Goal: Browse casually: Explore the website without a specific task or goal

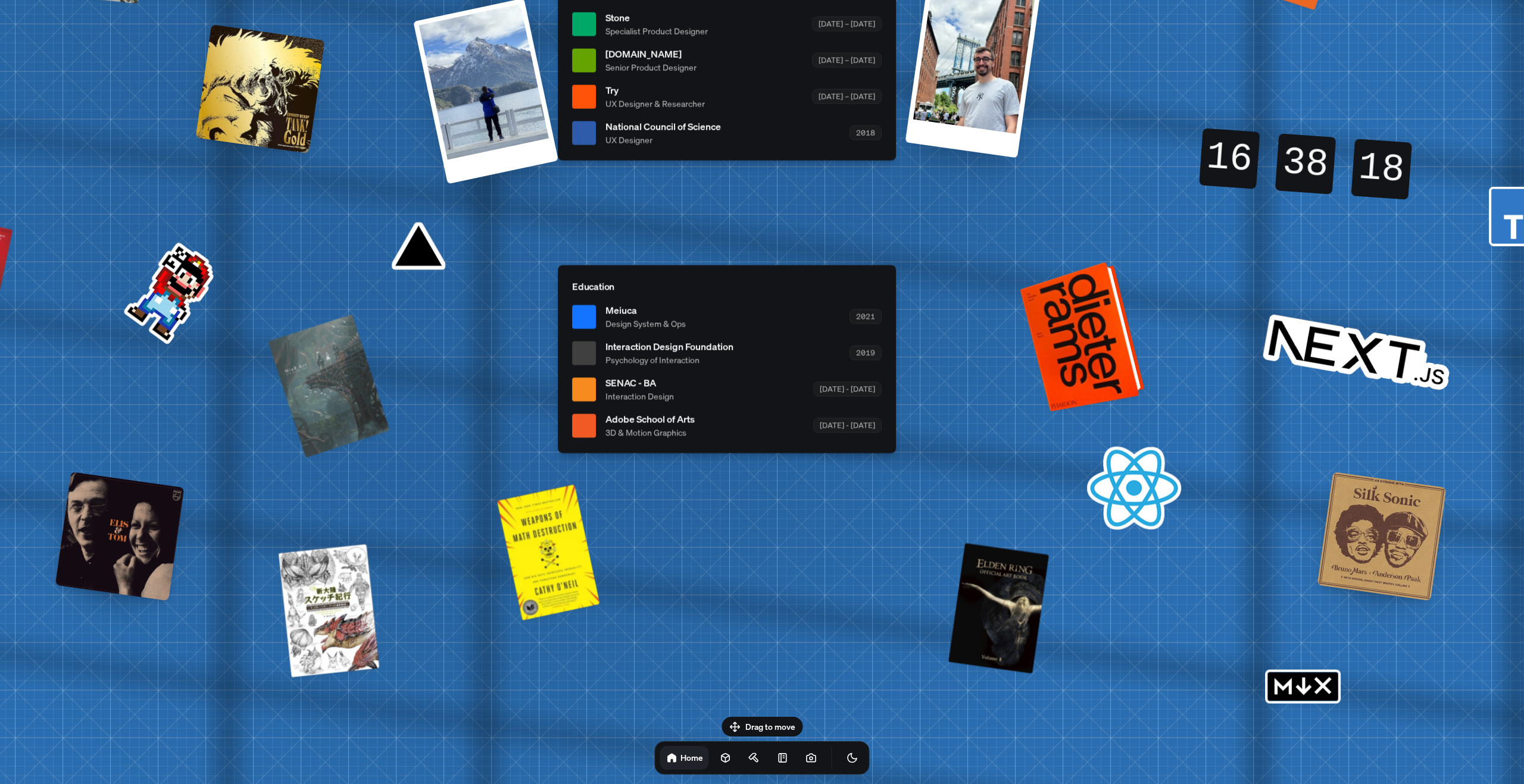
drag, startPoint x: 1129, startPoint y: 326, endPoint x: 1097, endPoint y: 334, distance: 33.0
click at [1097, 334] on div at bounding box center [1084, 336] width 115 height 144
click at [1097, 332] on div at bounding box center [1084, 336] width 115 height 144
click at [1116, 324] on div at bounding box center [1084, 336] width 115 height 144
click at [1087, 372] on div at bounding box center [1084, 336] width 115 height 144
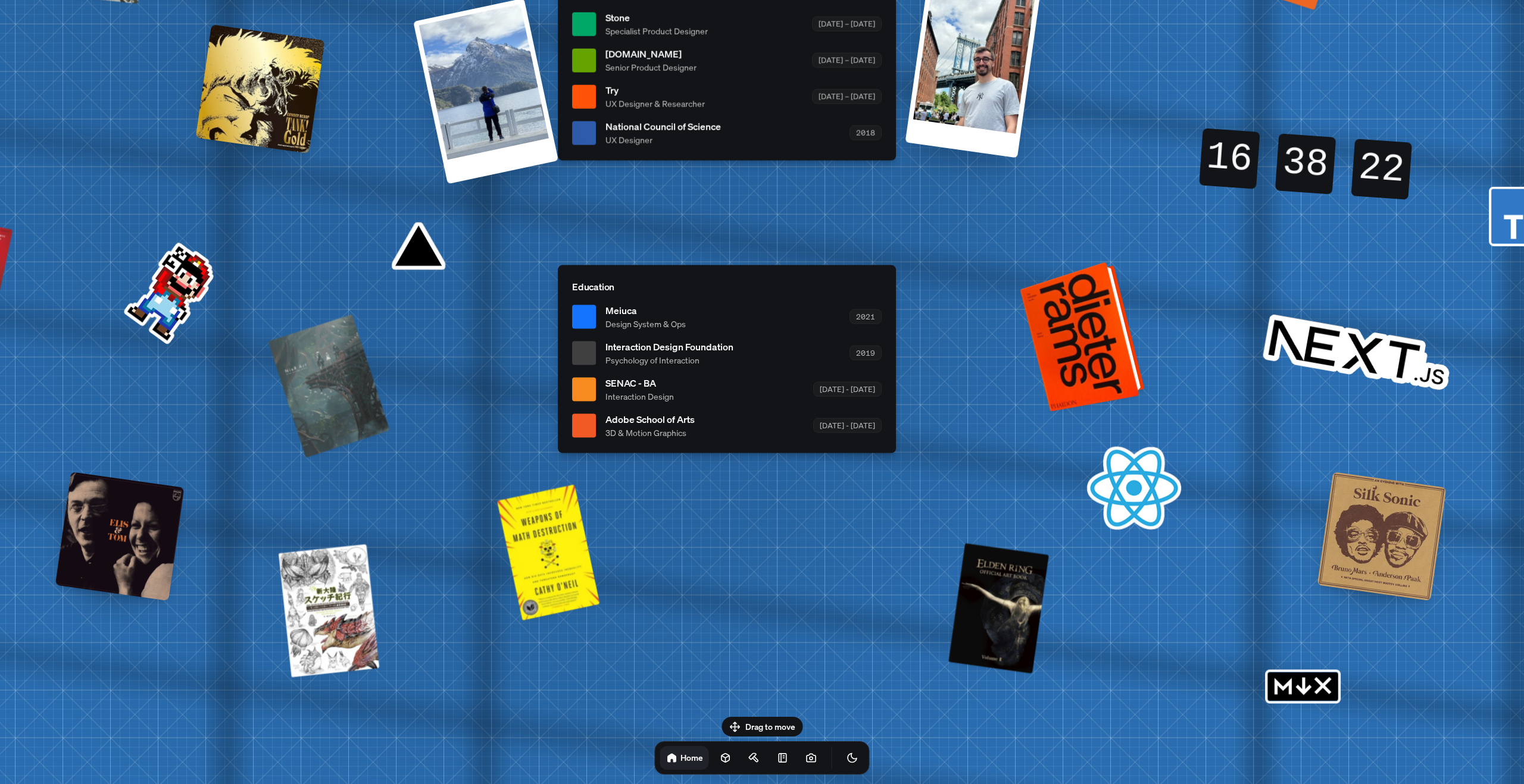
drag, startPoint x: 1340, startPoint y: 344, endPoint x: 1069, endPoint y: 379, distance: 273.3
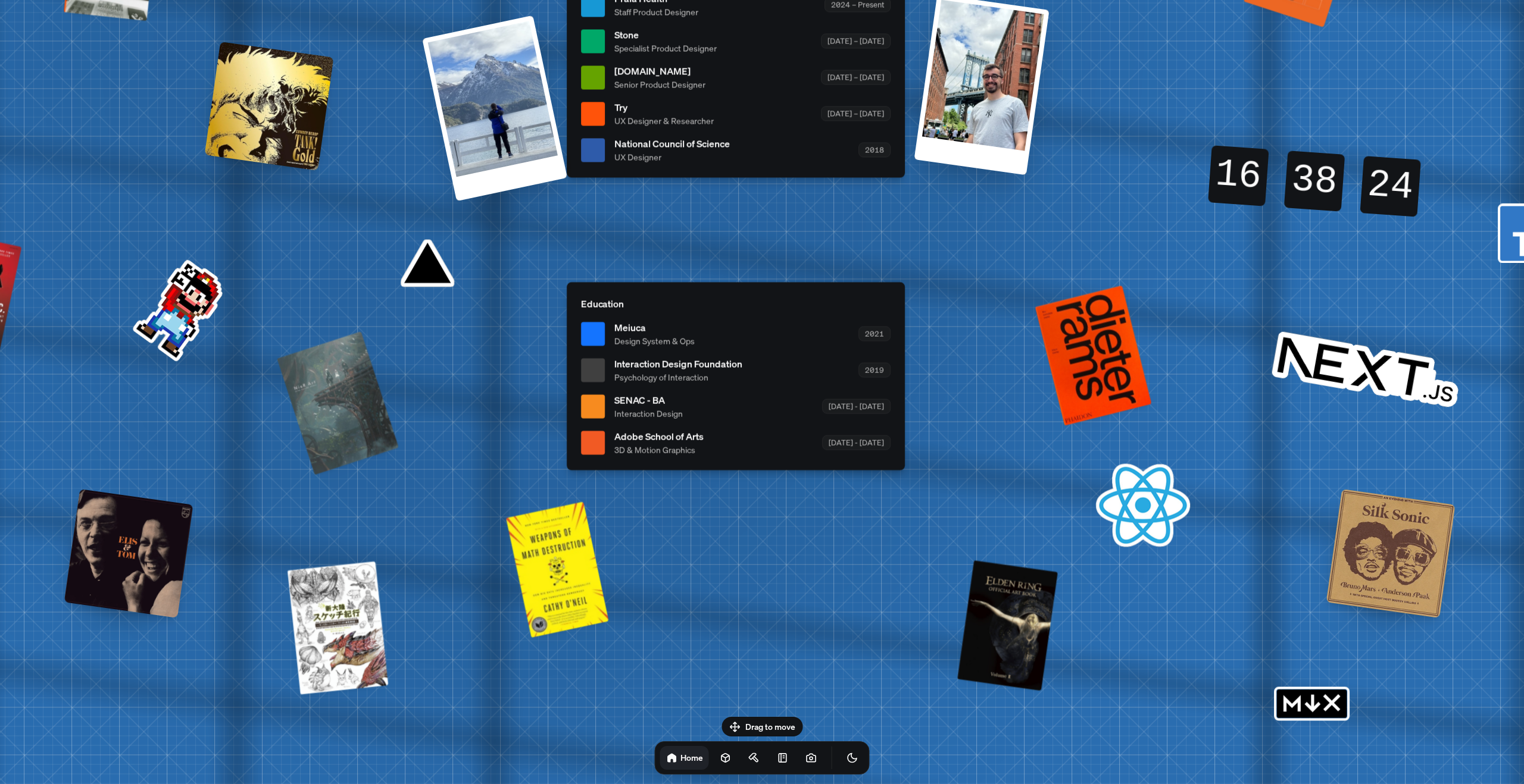
drag, startPoint x: 190, startPoint y: 282, endPoint x: 264, endPoint y: 389, distance: 130.1
click at [233, 374] on div "[PERSON_NAME] [PERSON_NAME] Design Engineer Welcome to my space on the internet…" at bounding box center [738, 5] width 1780 height 1559
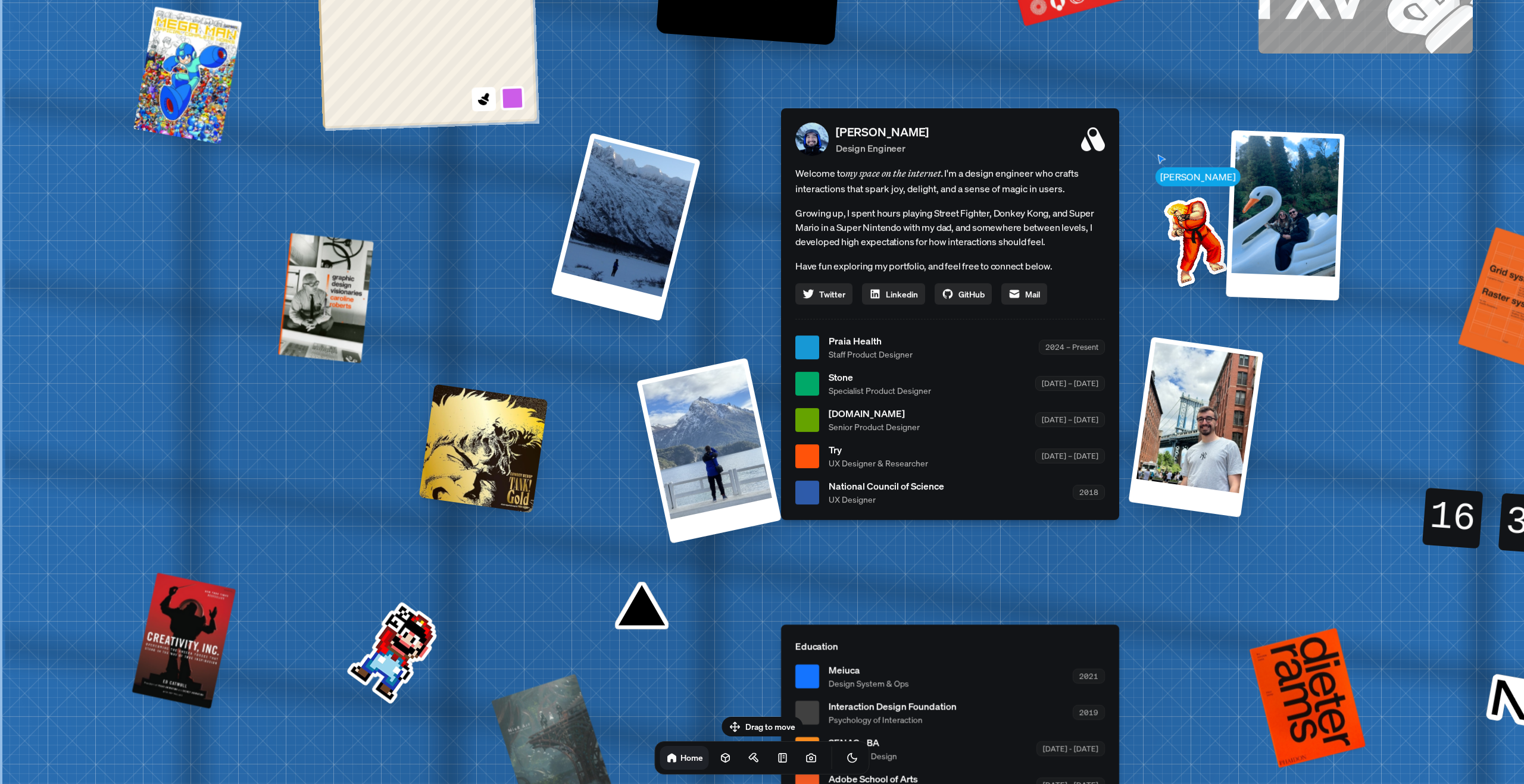
drag, startPoint x: 521, startPoint y: 455, endPoint x: 1133, endPoint y: 668, distance: 648.0
click at [1125, 669] on div "[PERSON_NAME] [PERSON_NAME] Design Engineer Welcome to my space on the internet…" at bounding box center [952, 347] width 1780 height 1559
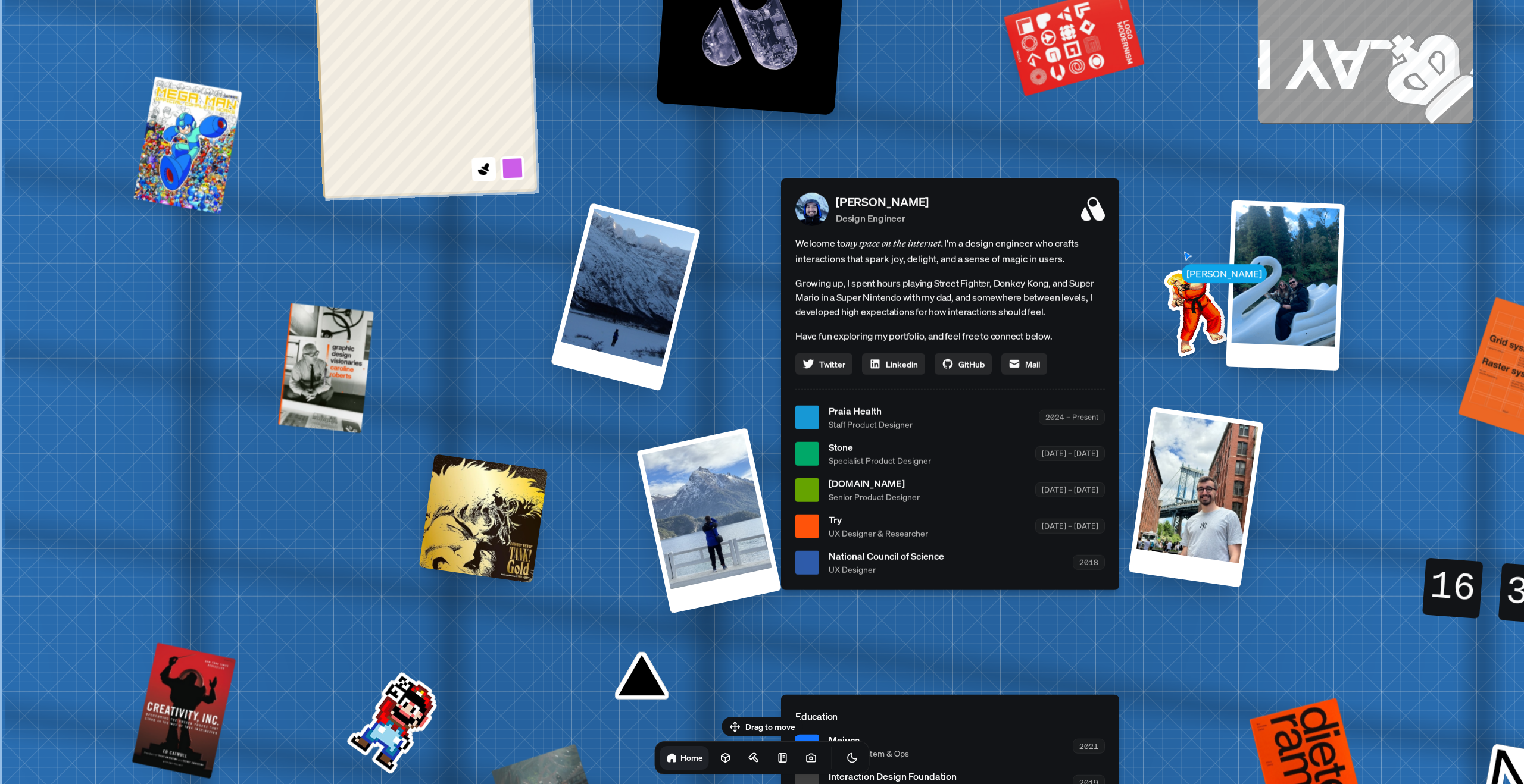
click at [1186, 256] on div "[PERSON_NAME] [PERSON_NAME] Design Engineer Welcome to my space on the internet…" at bounding box center [952, 418] width 1780 height 1559
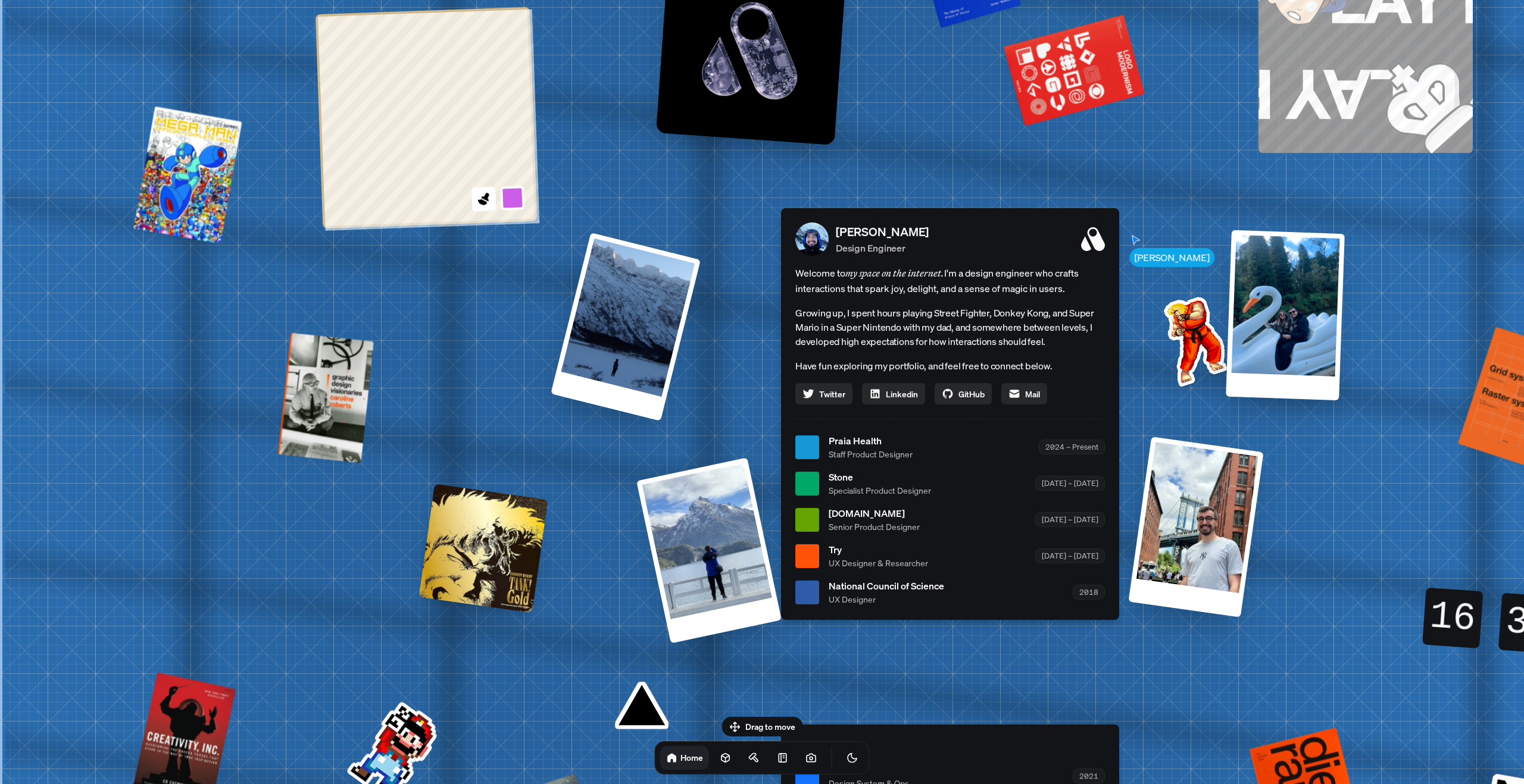
drag, startPoint x: 1198, startPoint y: 317, endPoint x: 1264, endPoint y: 314, distance: 66.1
click at [1228, 348] on div "[PERSON_NAME] [PERSON_NAME] Design Engineer Welcome to my space on the internet…" at bounding box center [952, 448] width 1780 height 1559
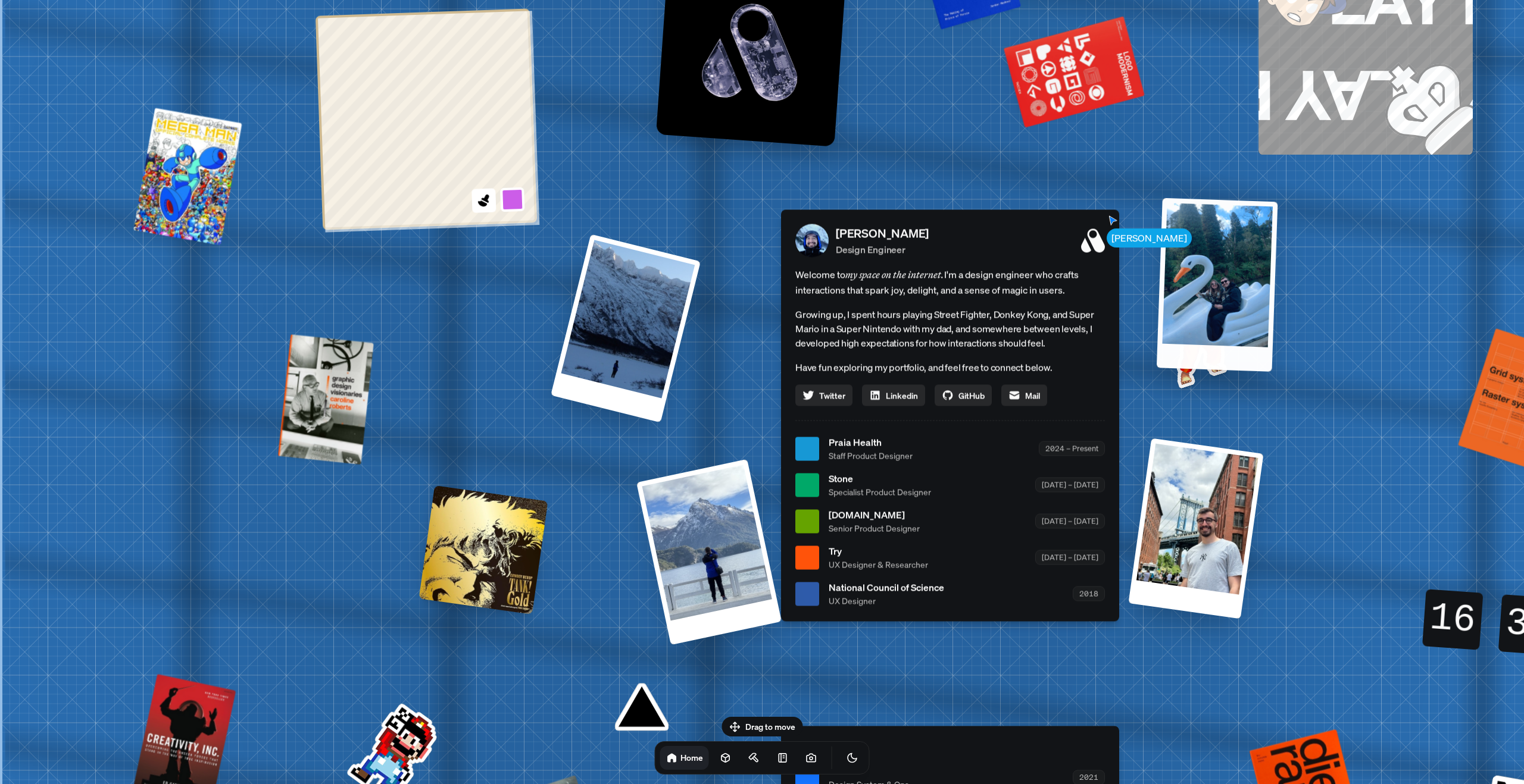
drag, startPoint x: 1275, startPoint y: 305, endPoint x: 675, endPoint y: 178, distance: 613.3
click at [1156, 198] on div at bounding box center [1217, 285] width 122 height 174
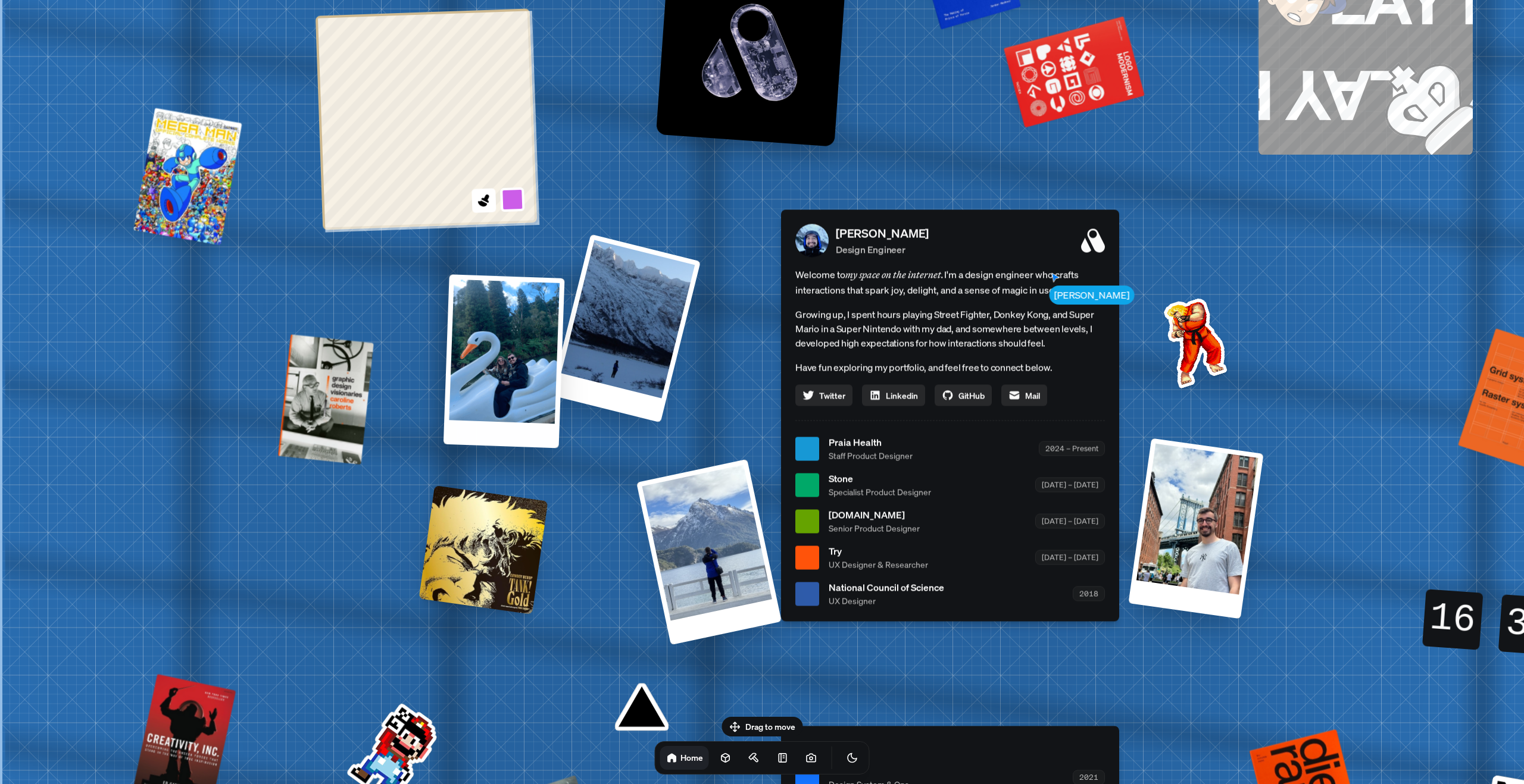
drag, startPoint x: 1298, startPoint y: 324, endPoint x: 369, endPoint y: 413, distance: 933.3
click at [369, 413] on div "[PERSON_NAME] [PERSON_NAME] Design Engineer Welcome to my space on the internet…" at bounding box center [952, 448] width 1780 height 1559
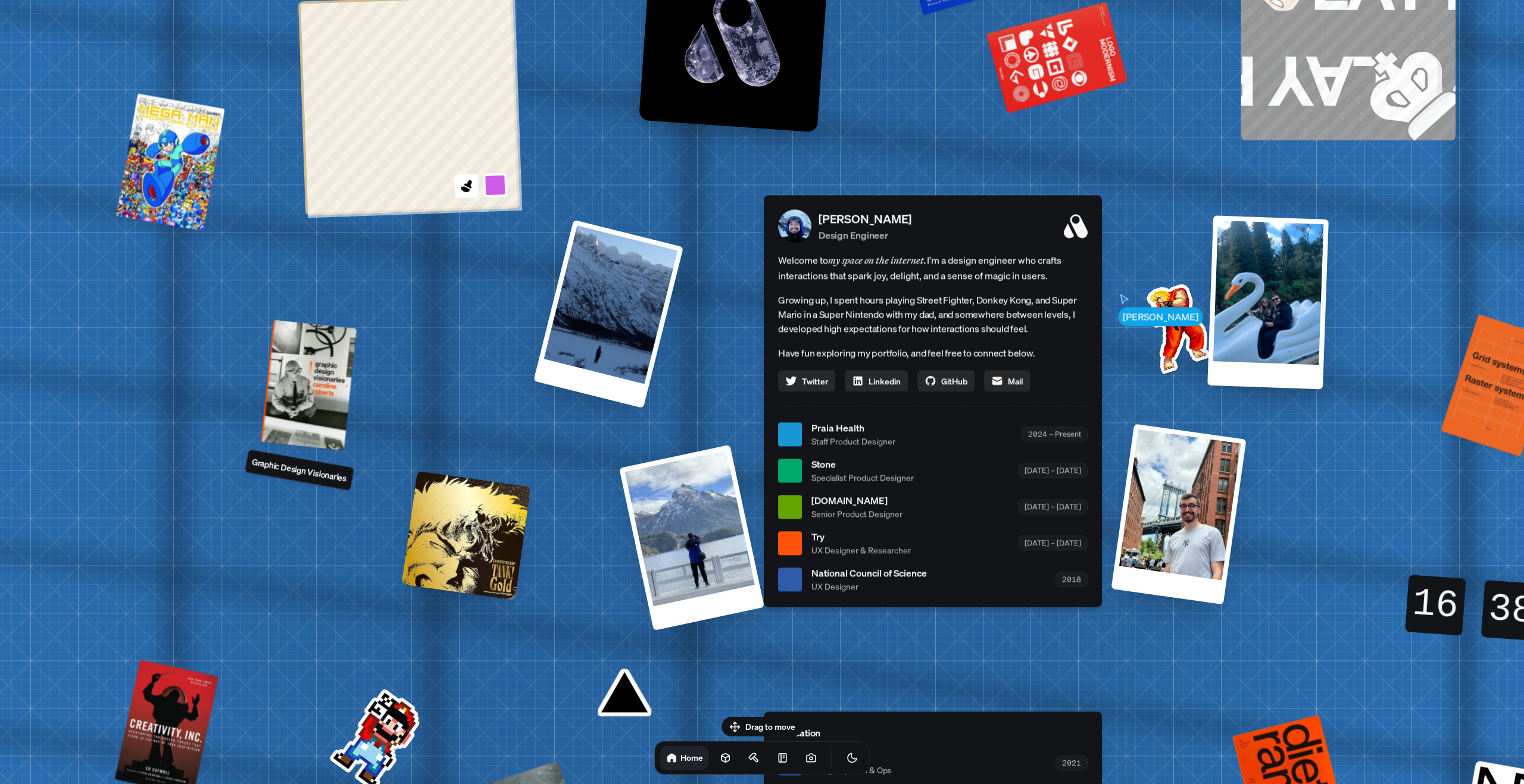
drag, startPoint x: 357, startPoint y: 396, endPoint x: 456, endPoint y: 382, distance: 100.0
click at [413, 386] on div "[PERSON_NAME] [PERSON_NAME] Design Engineer Welcome to my space on the internet…" at bounding box center [935, 434] width 1780 height 1559
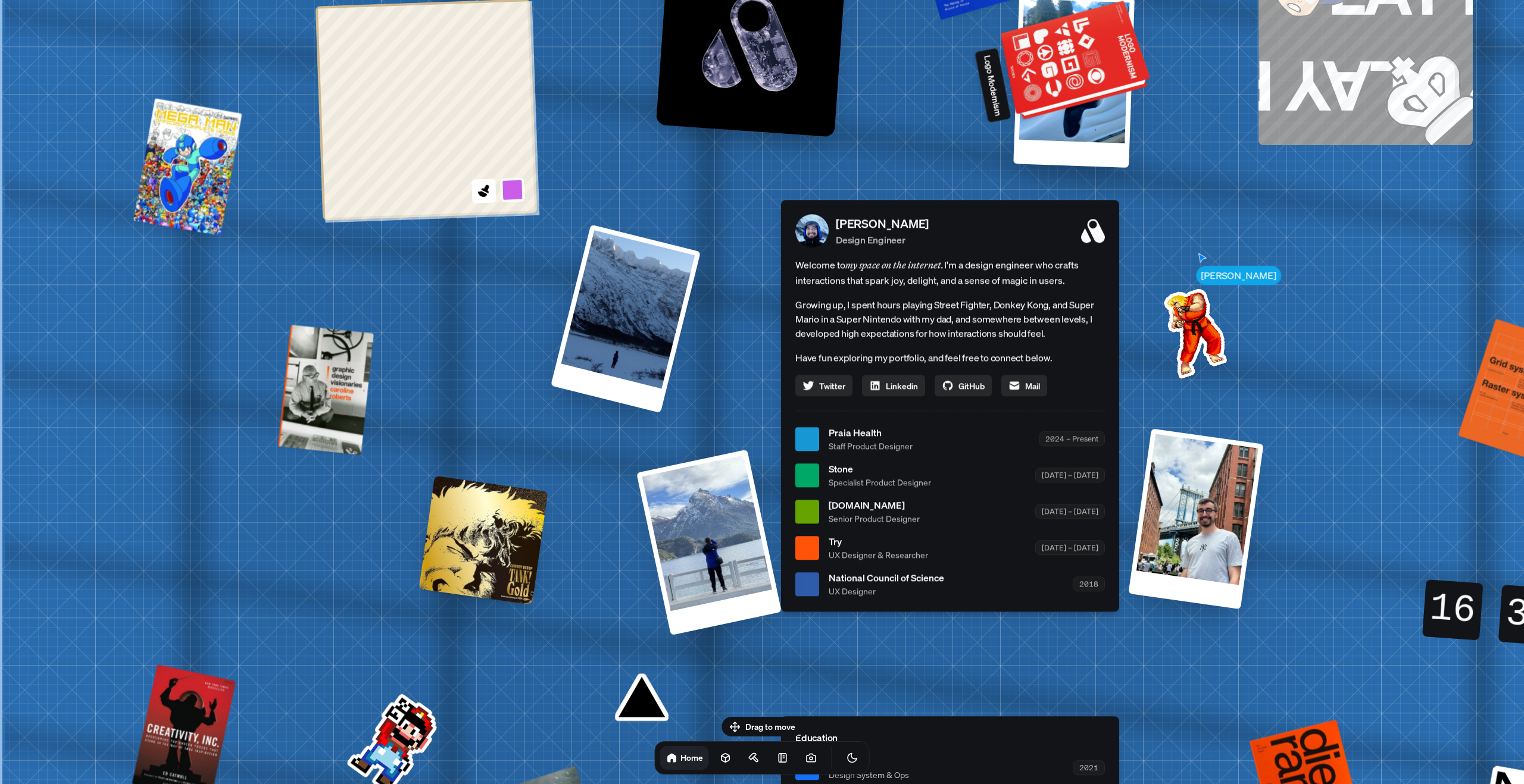
drag, startPoint x: 1286, startPoint y: 285, endPoint x: 1071, endPoint y: 66, distance: 306.9
click at [1071, 66] on div "[PERSON_NAME] [PERSON_NAME] Design Engineer Welcome to my space on the internet…" at bounding box center [952, 439] width 1780 height 1559
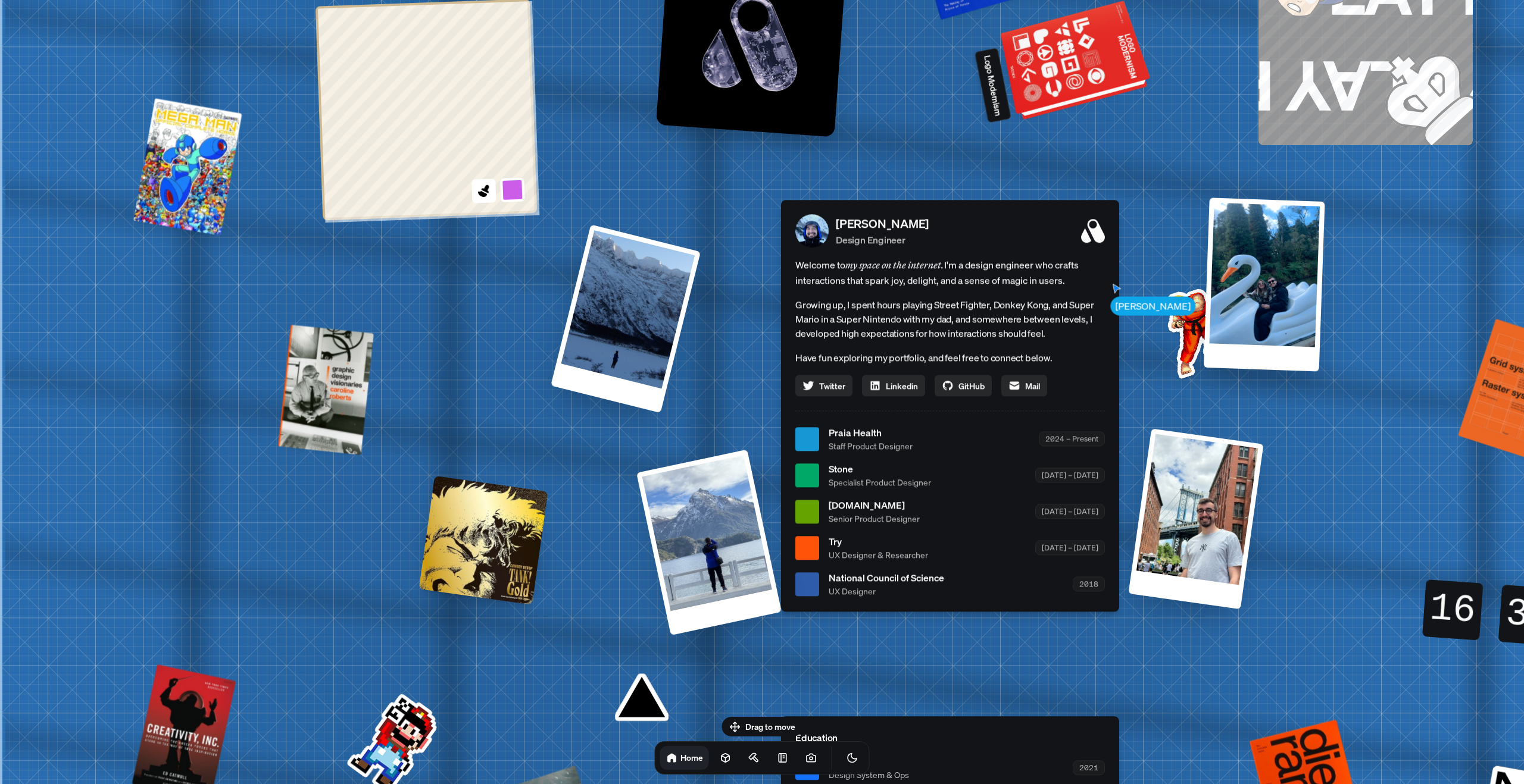
click at [1071, 69] on div at bounding box center [1076, 62] width 144 height 110
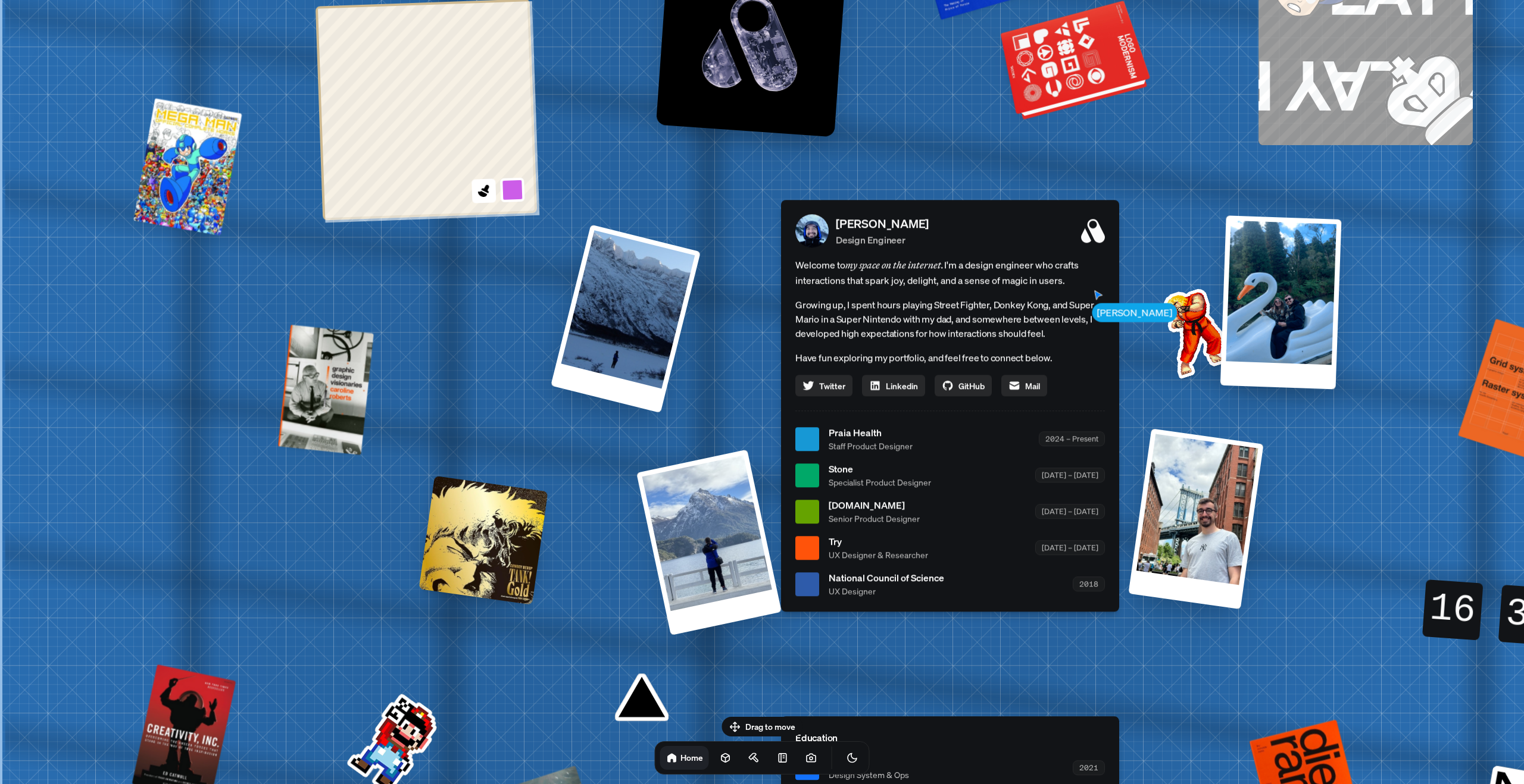
click at [1071, 69] on div at bounding box center [1076, 62] width 144 height 110
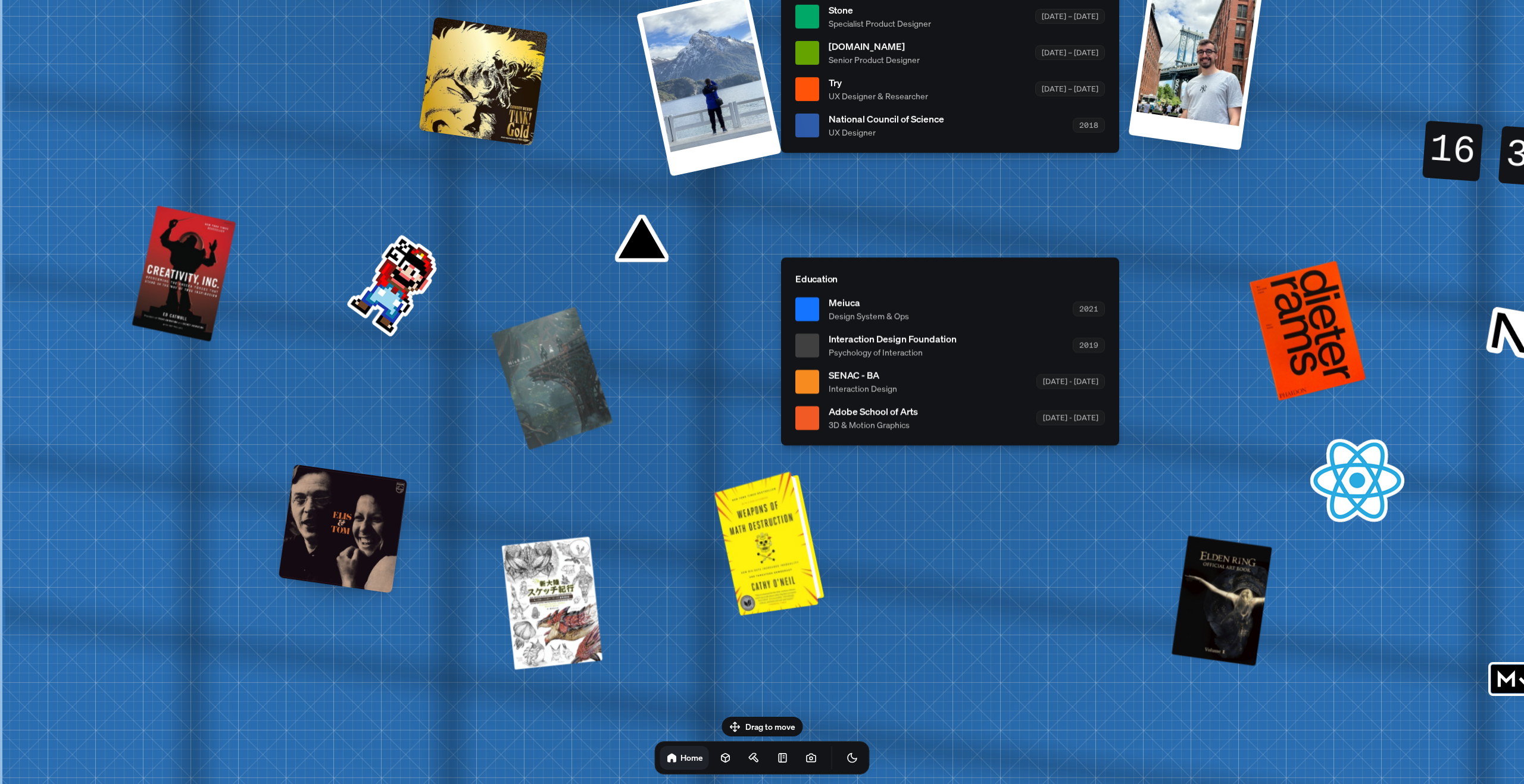
drag, startPoint x: 768, startPoint y: 542, endPoint x: 785, endPoint y: 559, distance: 24.0
click at [785, 559] on div at bounding box center [771, 542] width 100 height 139
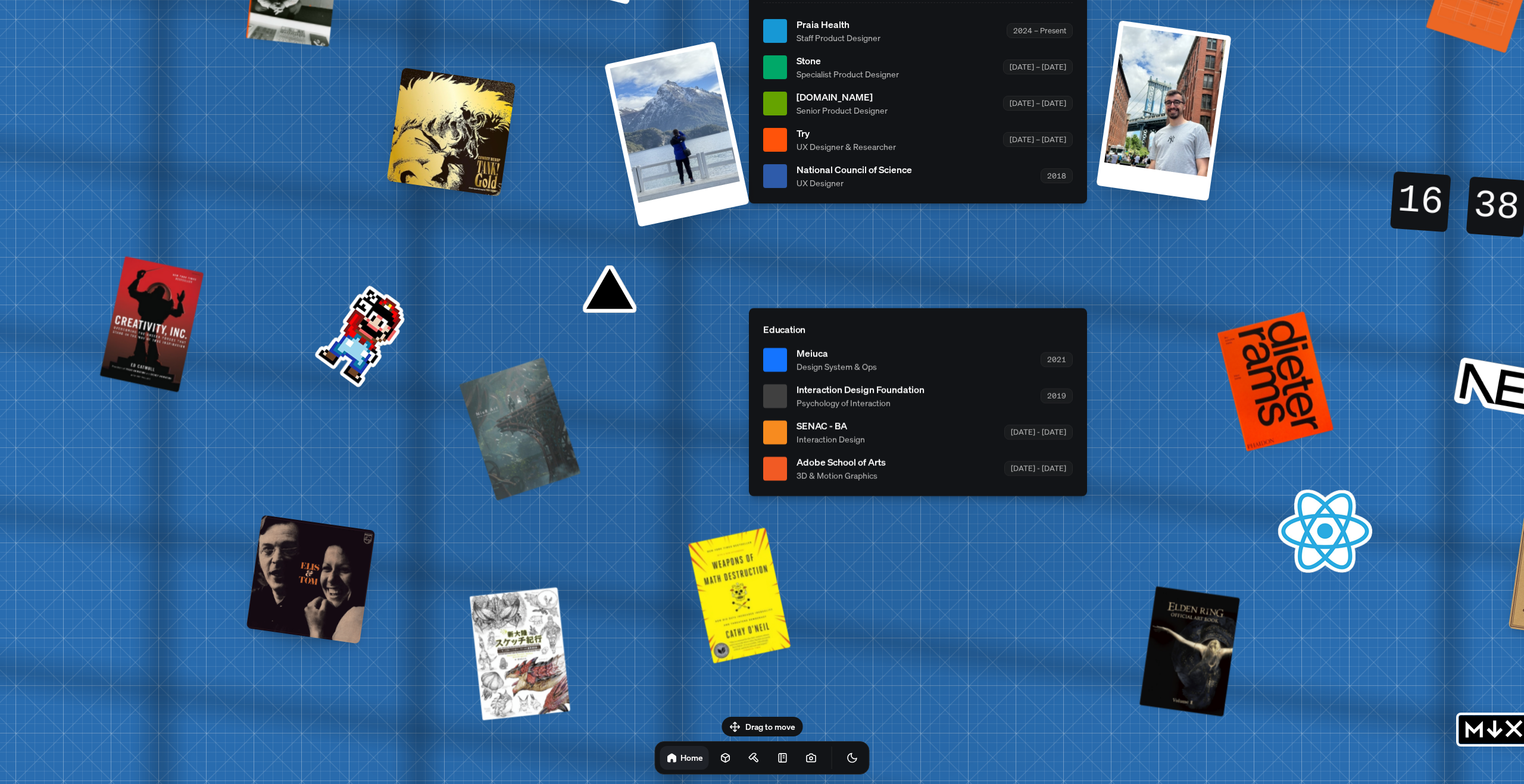
drag, startPoint x: 1354, startPoint y: 471, endPoint x: 1322, endPoint y: 522, distance: 60.2
click at [1322, 522] on div "[PERSON_NAME] [PERSON_NAME] Design Engineer Welcome to my space on the internet…" at bounding box center [920, 31] width 1780 height 1559
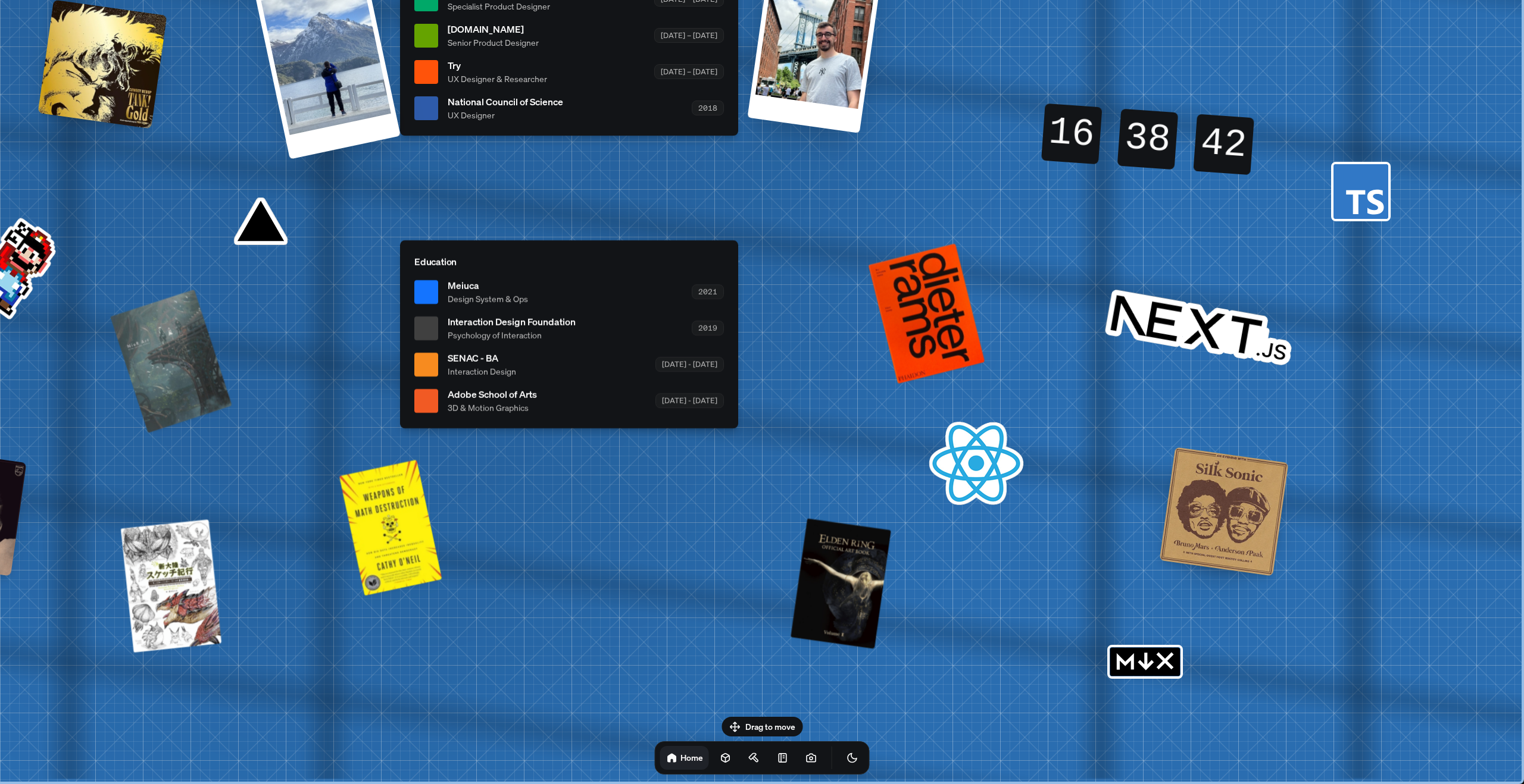
drag, startPoint x: 1322, startPoint y: 521, endPoint x: 812, endPoint y: 346, distance: 539.2
drag, startPoint x: 1277, startPoint y: 544, endPoint x: 1250, endPoint y: 536, distance: 28.2
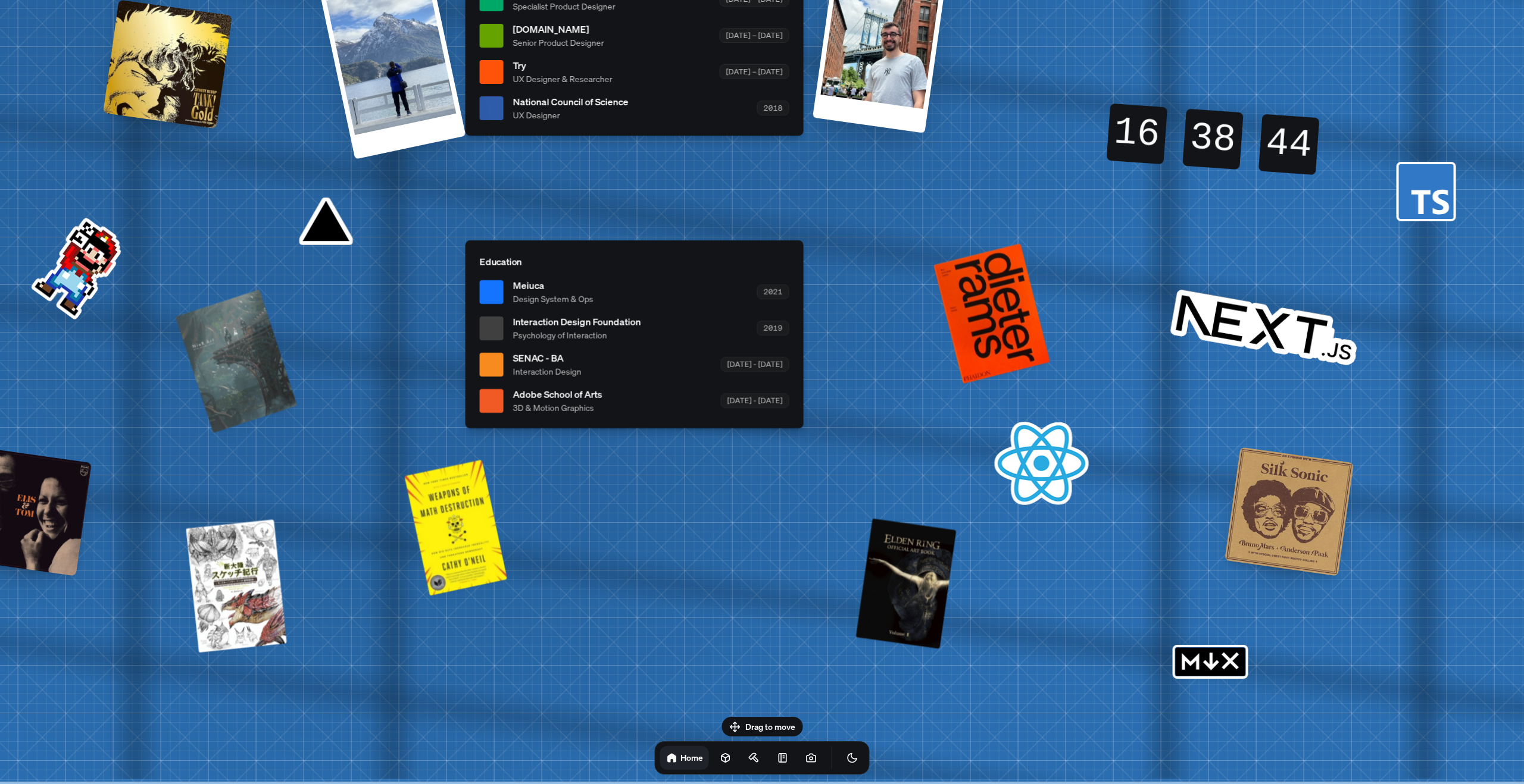
drag, startPoint x: 988, startPoint y: 605, endPoint x: 981, endPoint y: 461, distance: 144.2
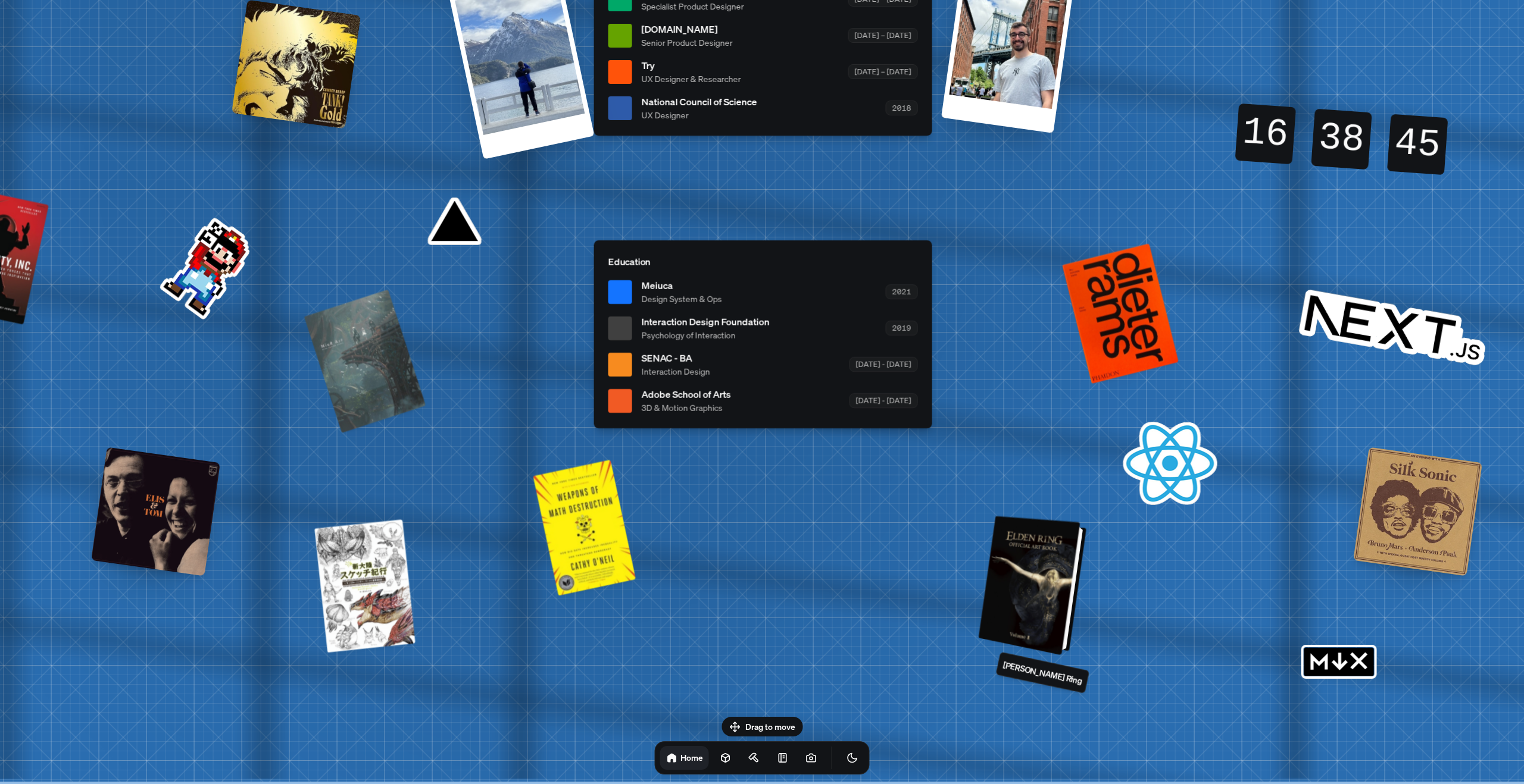
drag, startPoint x: 884, startPoint y: 624, endPoint x: 1065, endPoint y: 608, distance: 181.7
click at [1065, 608] on div at bounding box center [1034, 586] width 99 height 134
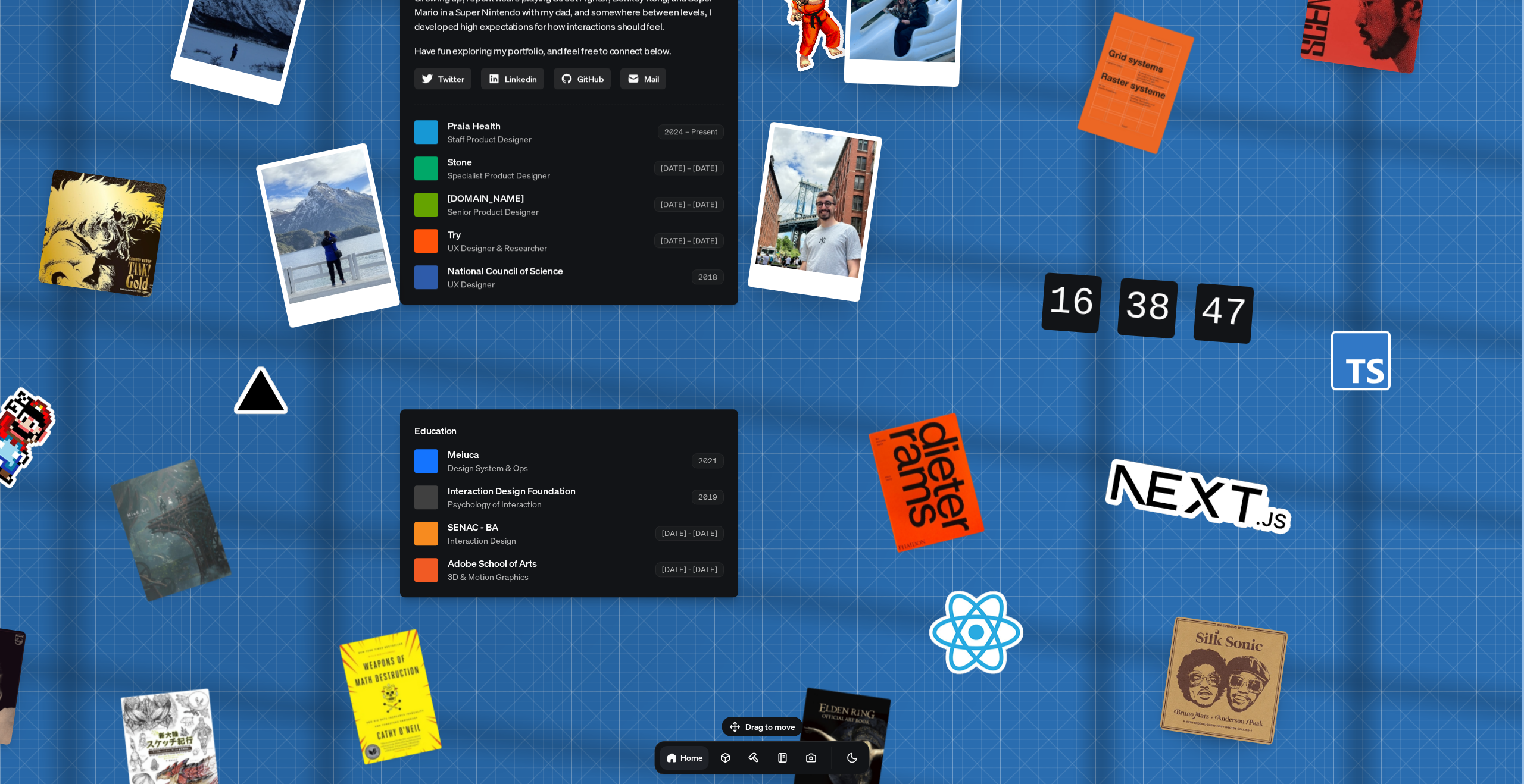
drag, startPoint x: 1071, startPoint y: 615, endPoint x: 693, endPoint y: 714, distance: 390.7
click at [723, 780] on div "[PERSON_NAME] [PERSON_NAME] Design Engineer Welcome to my space on the internet…" at bounding box center [571, 132] width 1780 height 1559
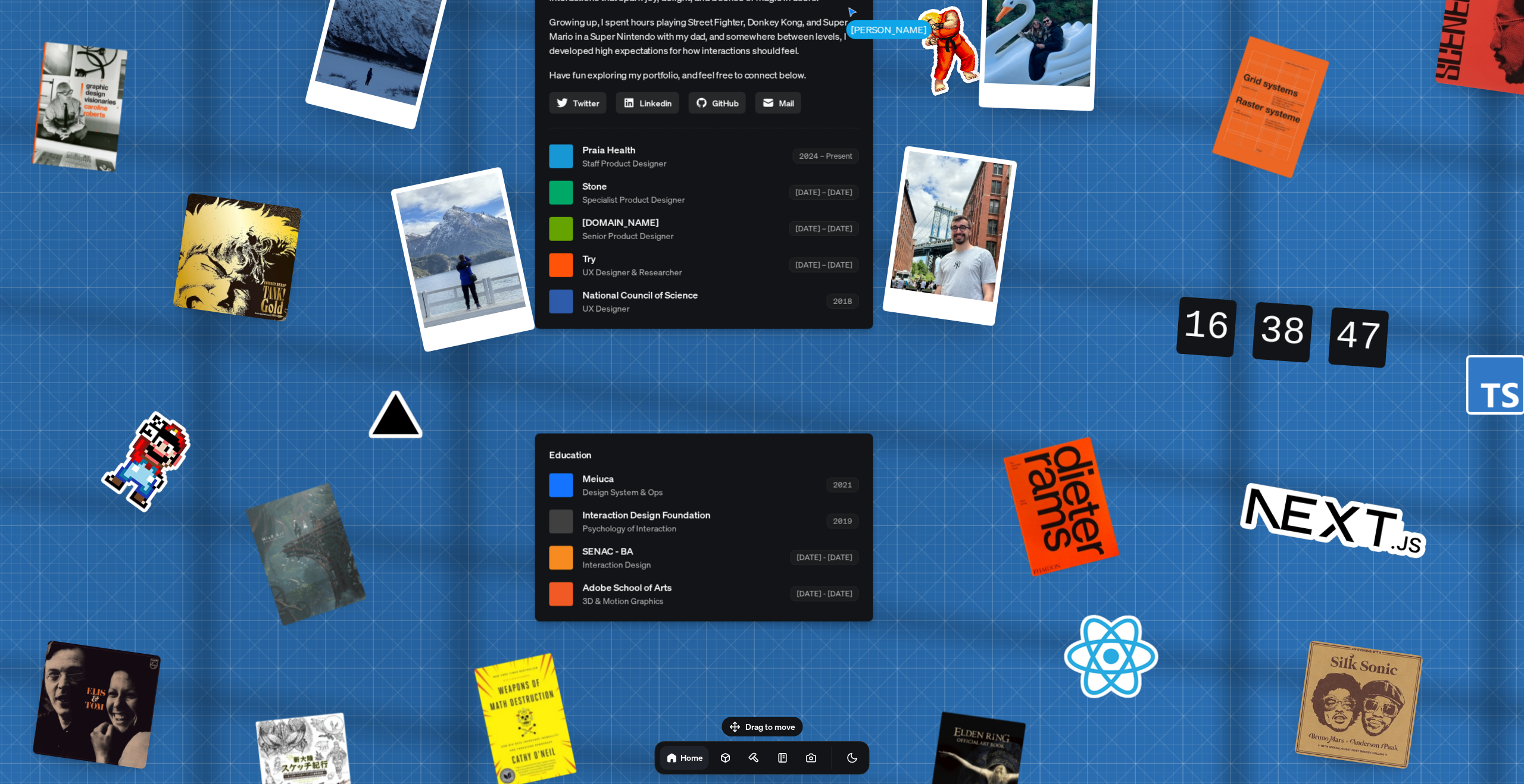
drag, startPoint x: 471, startPoint y: 534, endPoint x: 598, endPoint y: 549, distance: 127.9
click at [600, 551] on span "SENAC - BA" at bounding box center [617, 551] width 68 height 14
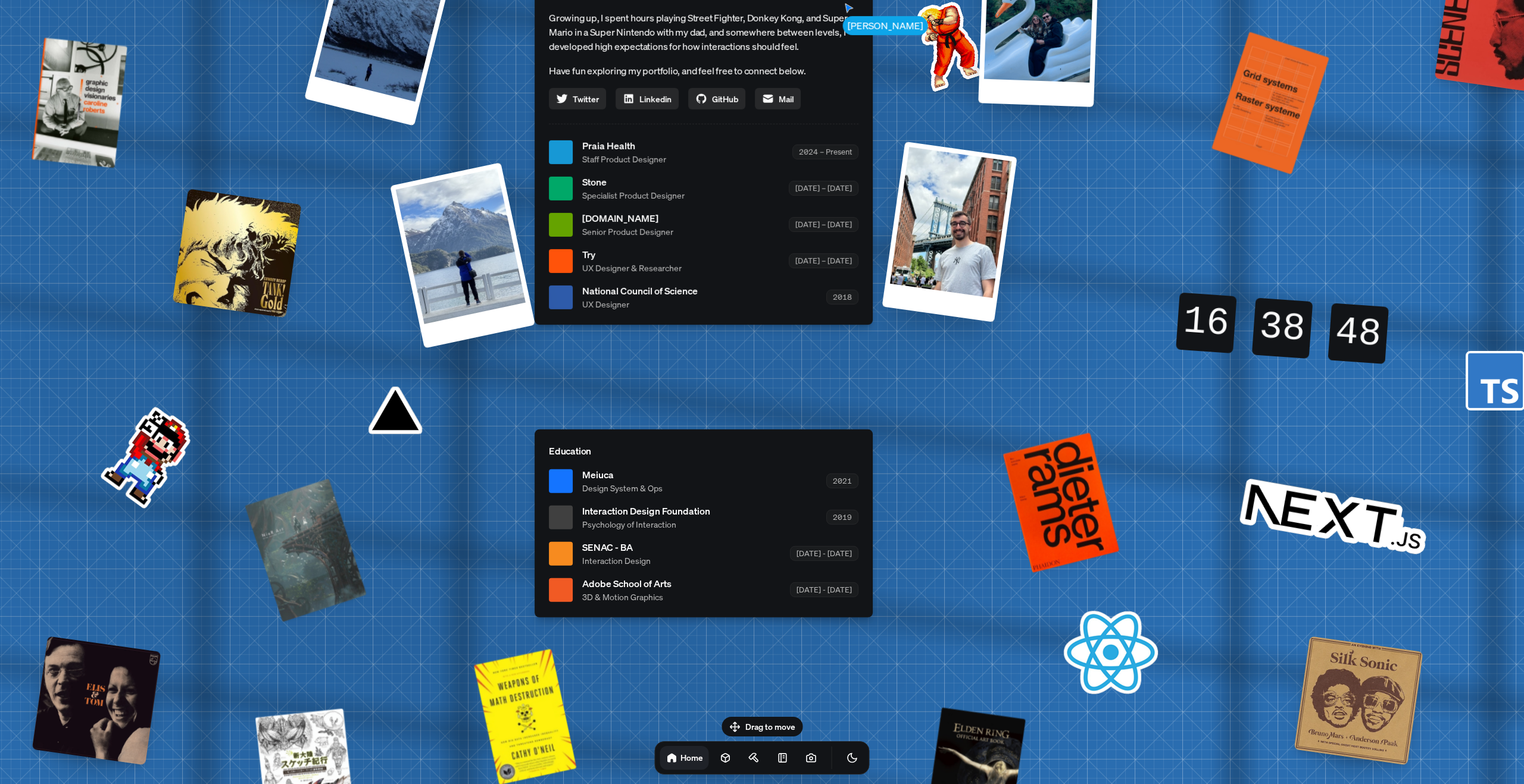
click at [581, 441] on div "Education Meiuca Design System & Ops 2021 Interaction Design Foundation Psychol…" at bounding box center [703, 524] width 338 height 188
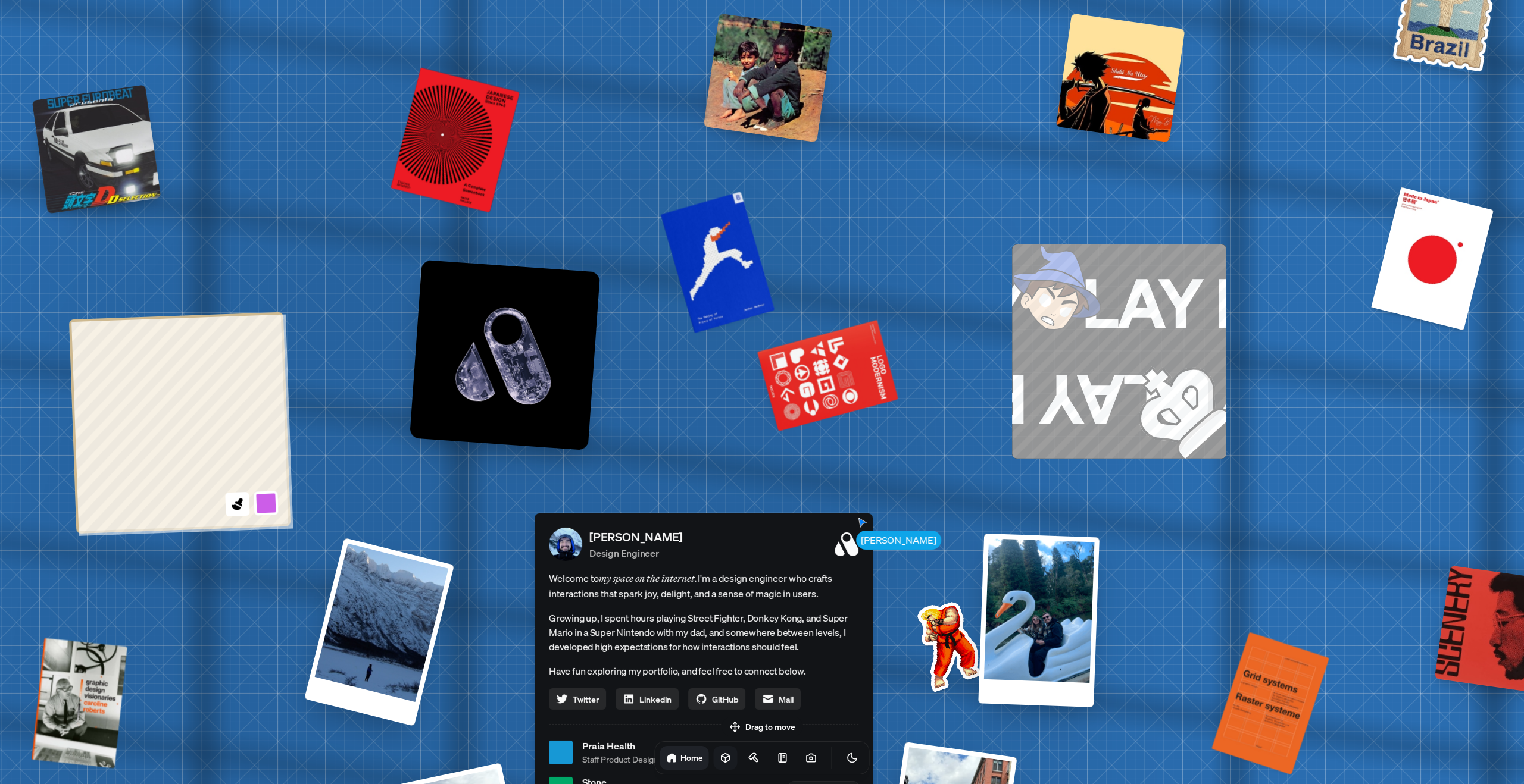
click at [719, 756] on icon at bounding box center [725, 757] width 12 height 12
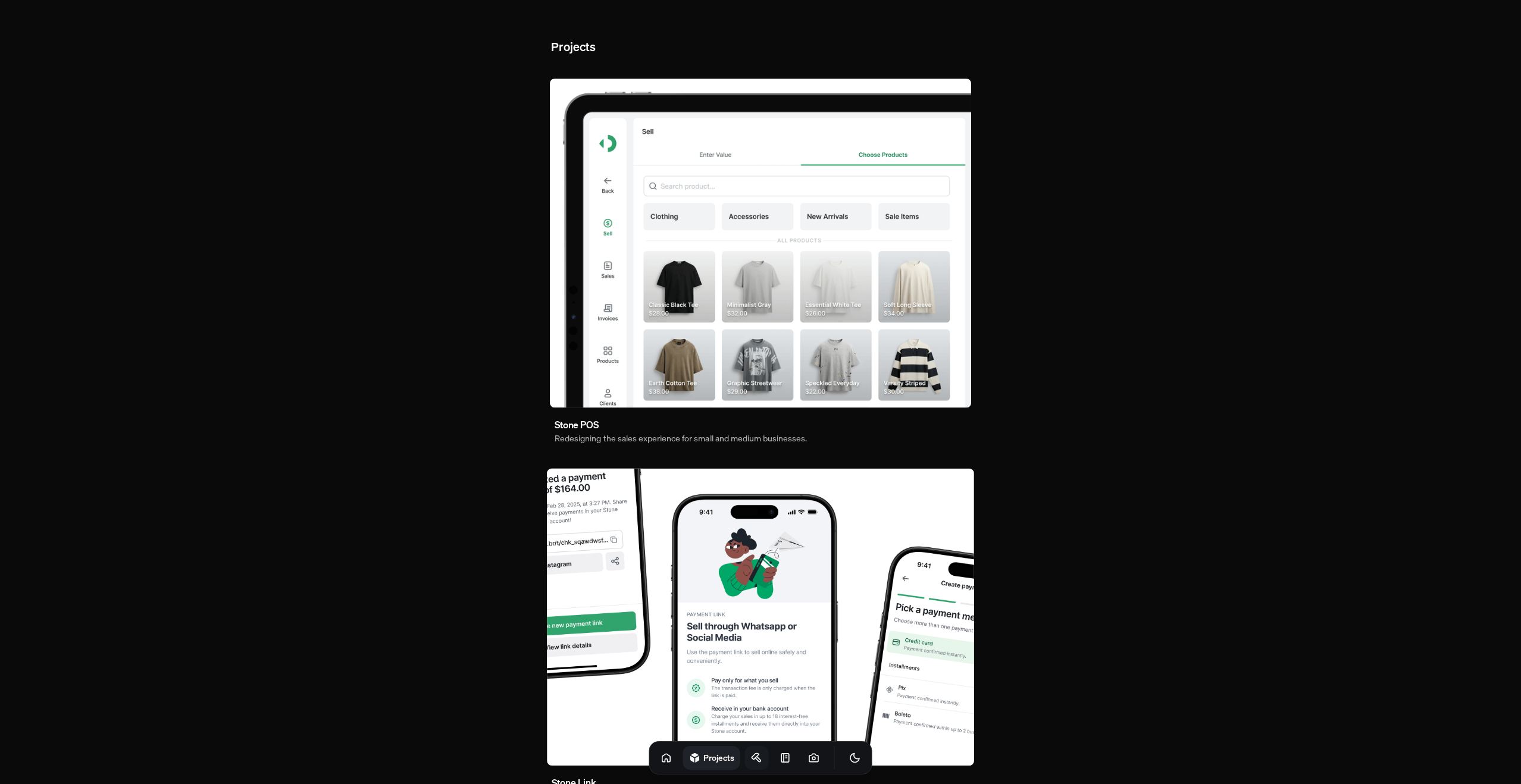
click at [751, 758] on icon at bounding box center [757, 757] width 12 height 12
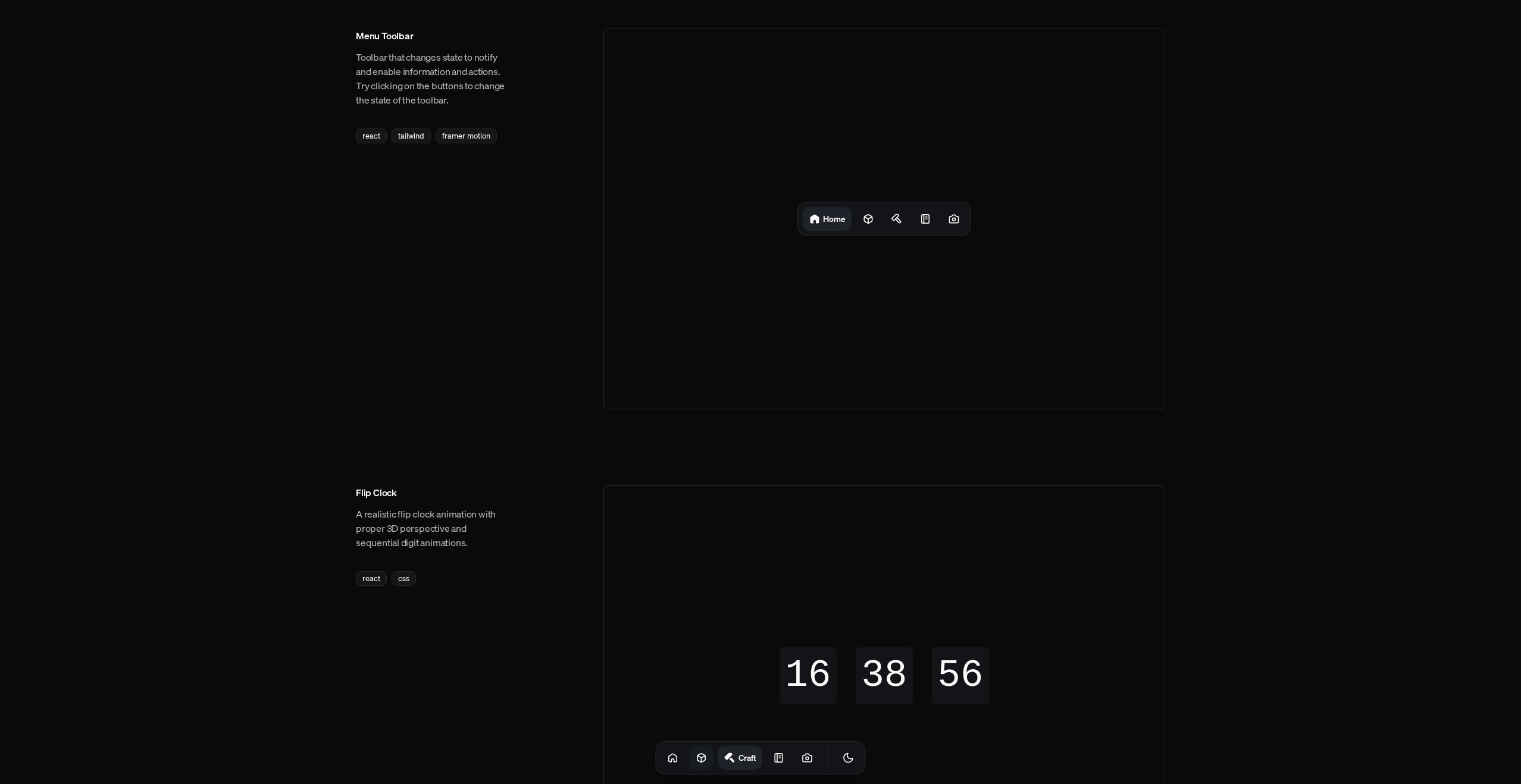
click at [695, 757] on icon at bounding box center [701, 757] width 12 height 12
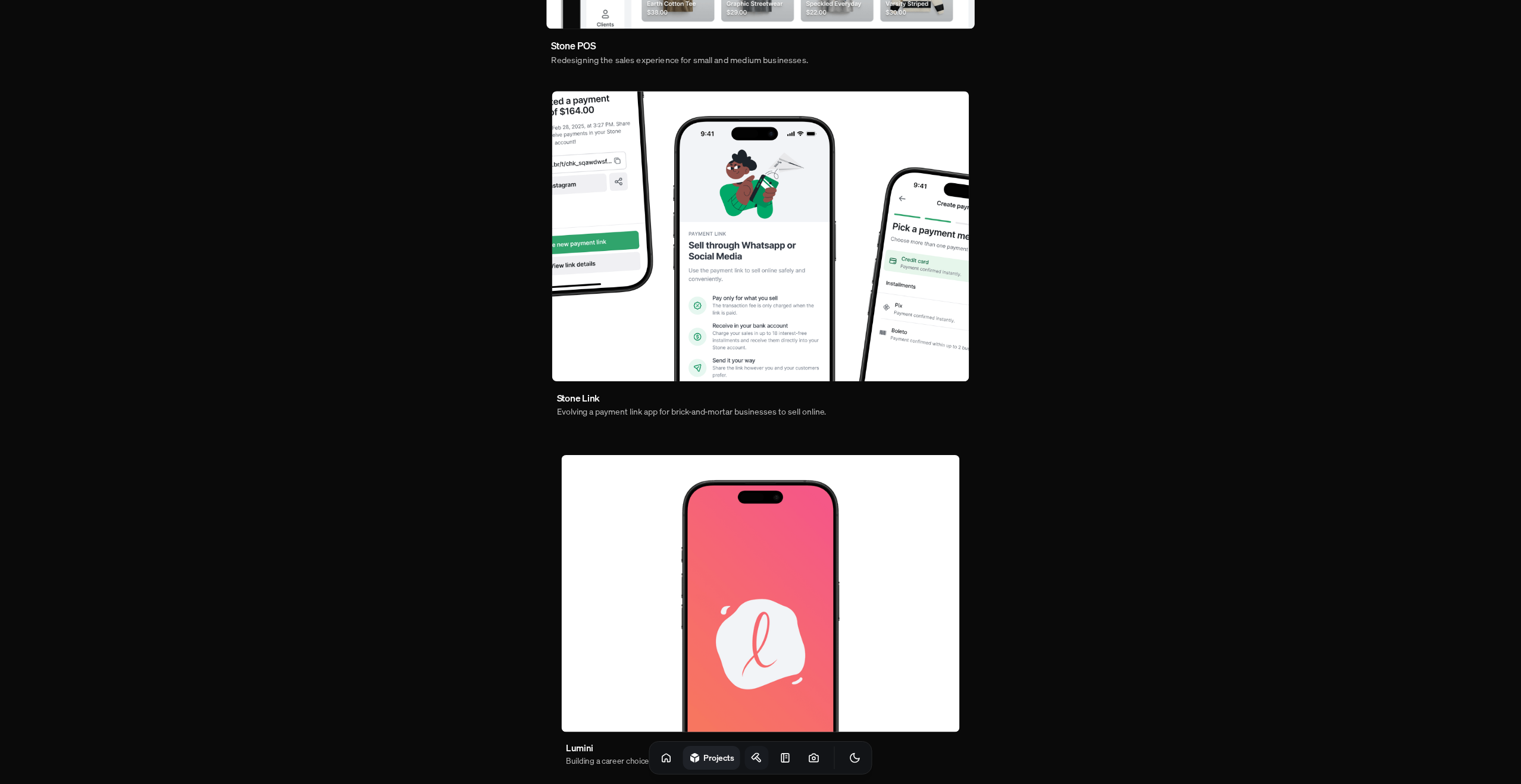
scroll to position [443, 0]
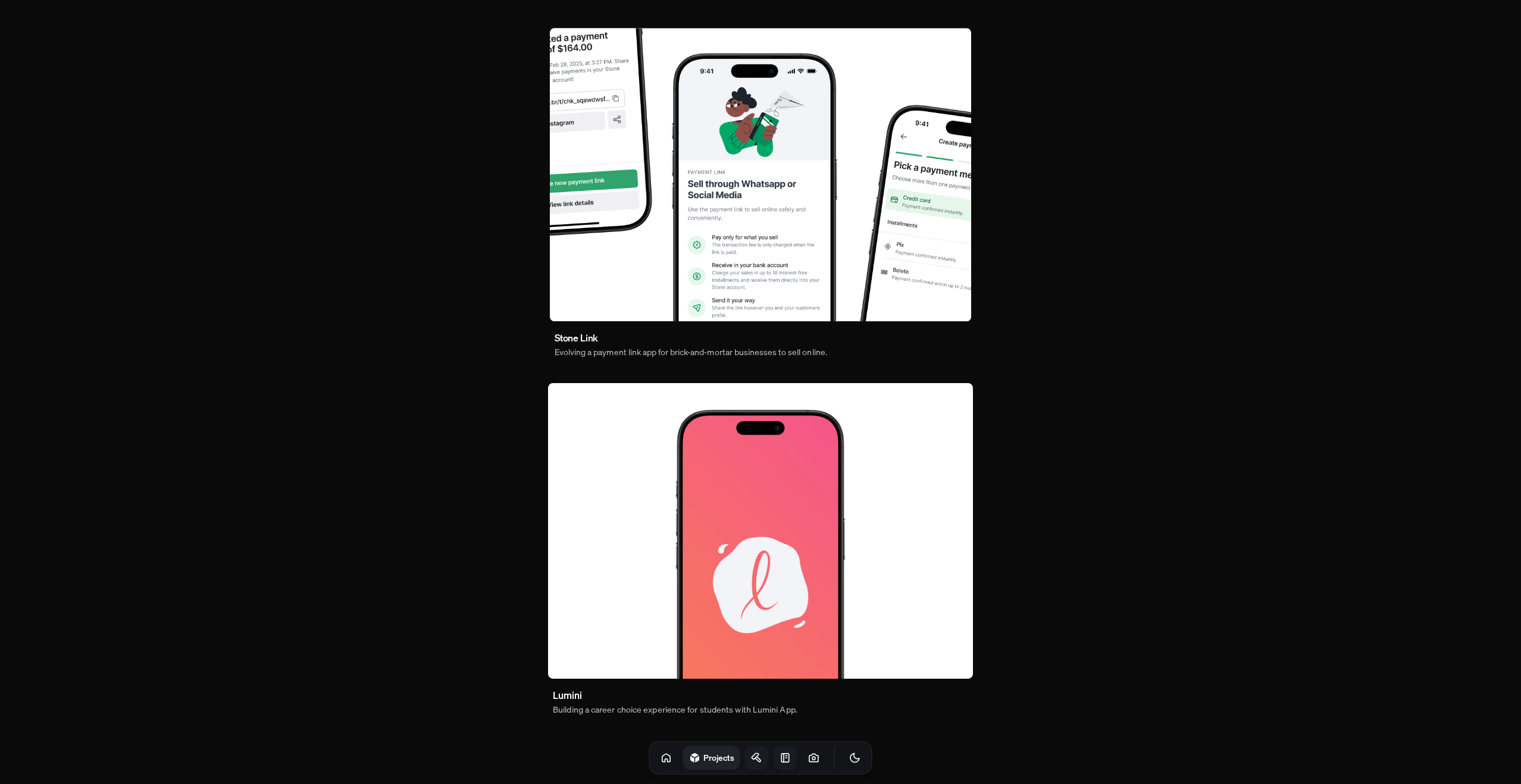
click at [777, 762] on link at bounding box center [785, 758] width 24 height 24
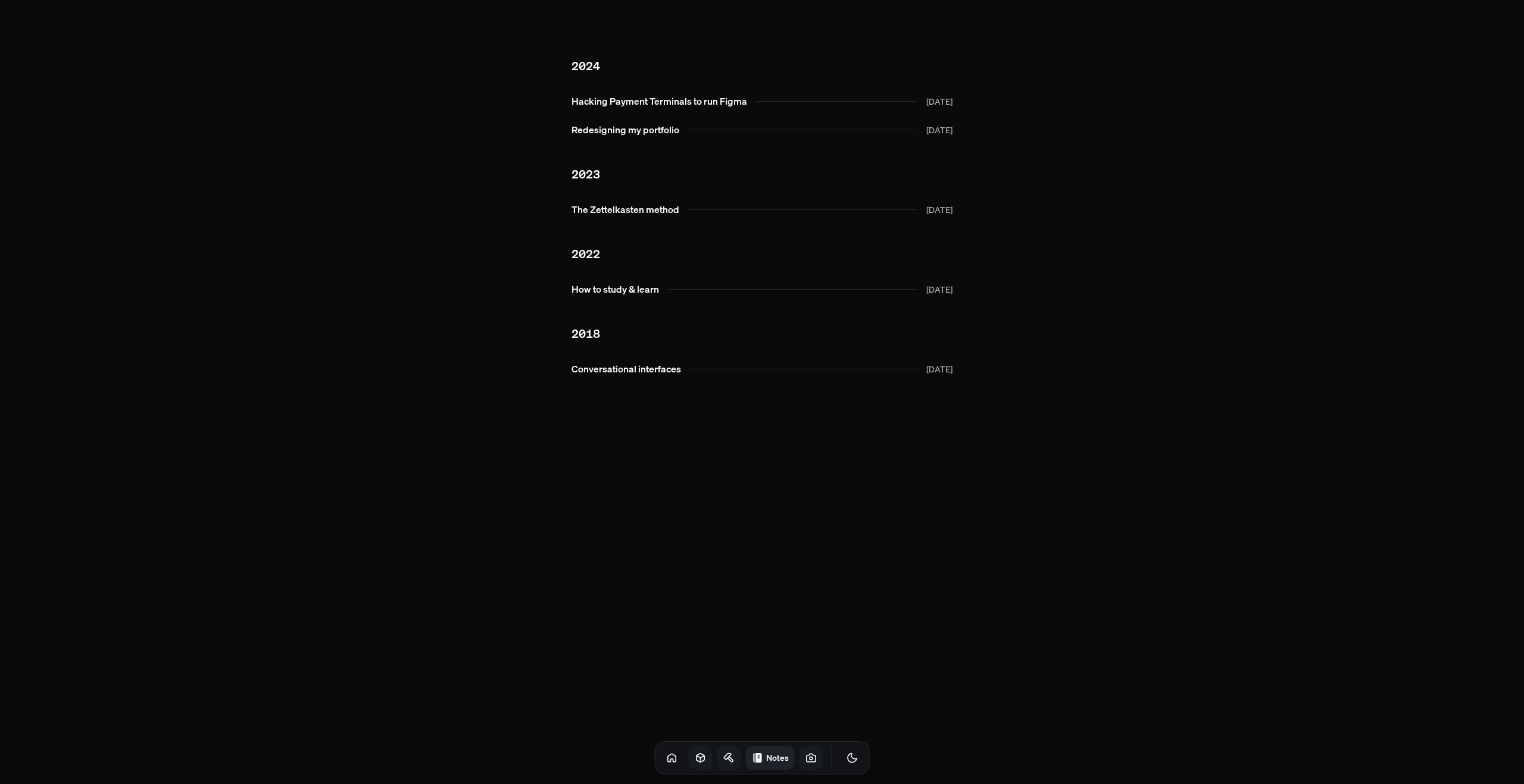
click at [806, 756] on icon at bounding box center [811, 757] width 12 height 12
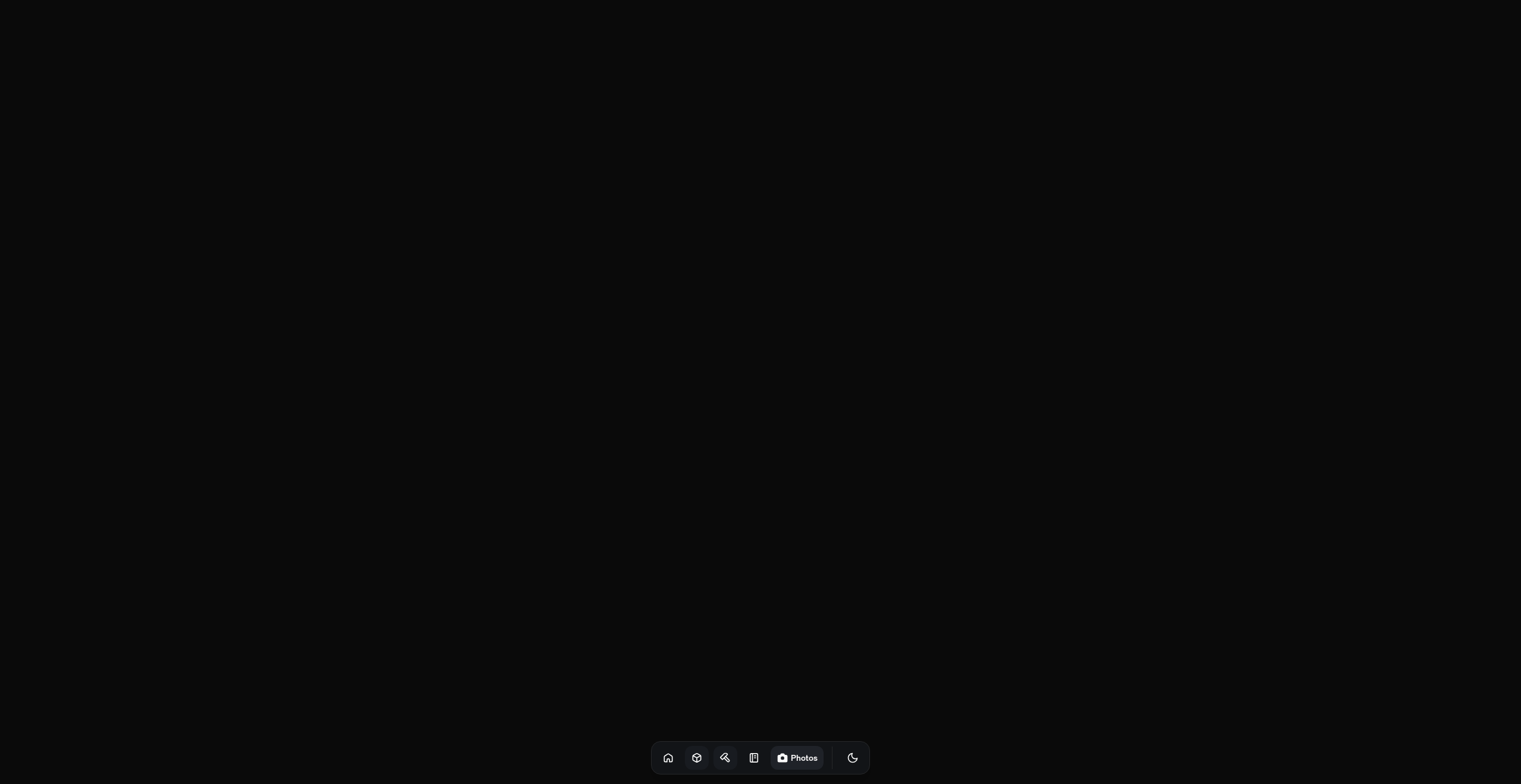
scroll to position [2430, 0]
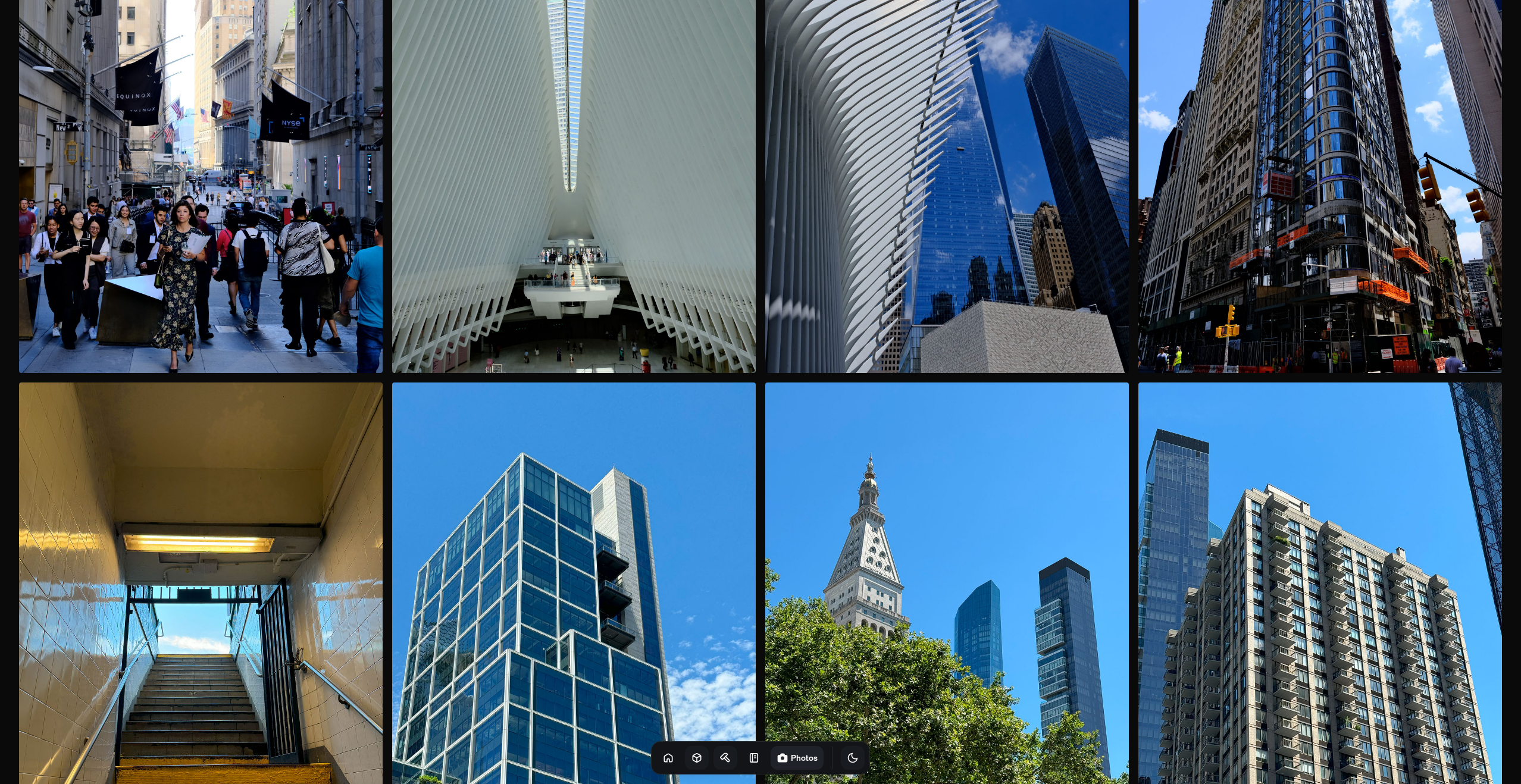
click at [847, 757] on icon "Toggle Theme" at bounding box center [852, 757] width 12 height 12
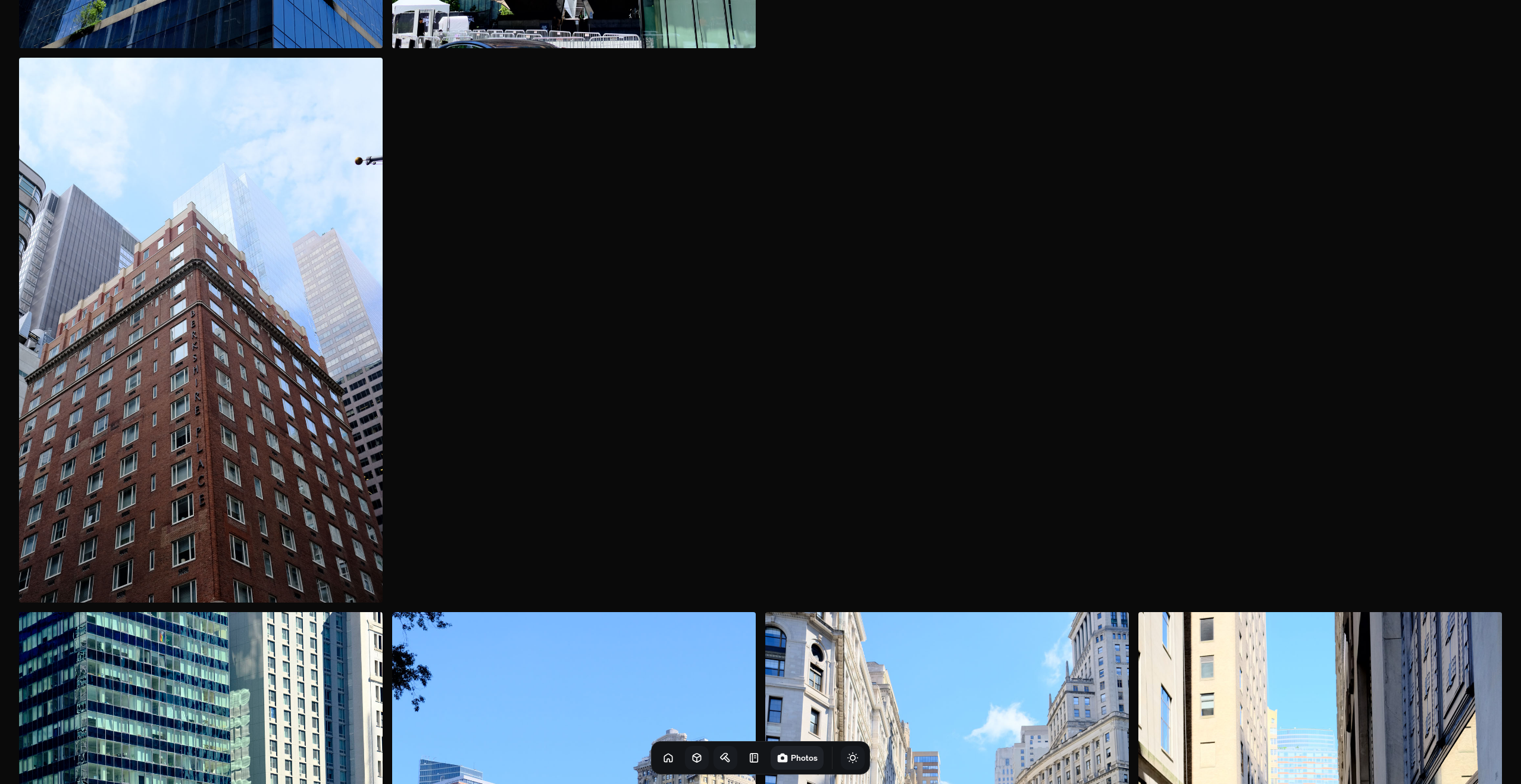
scroll to position [687, 0]
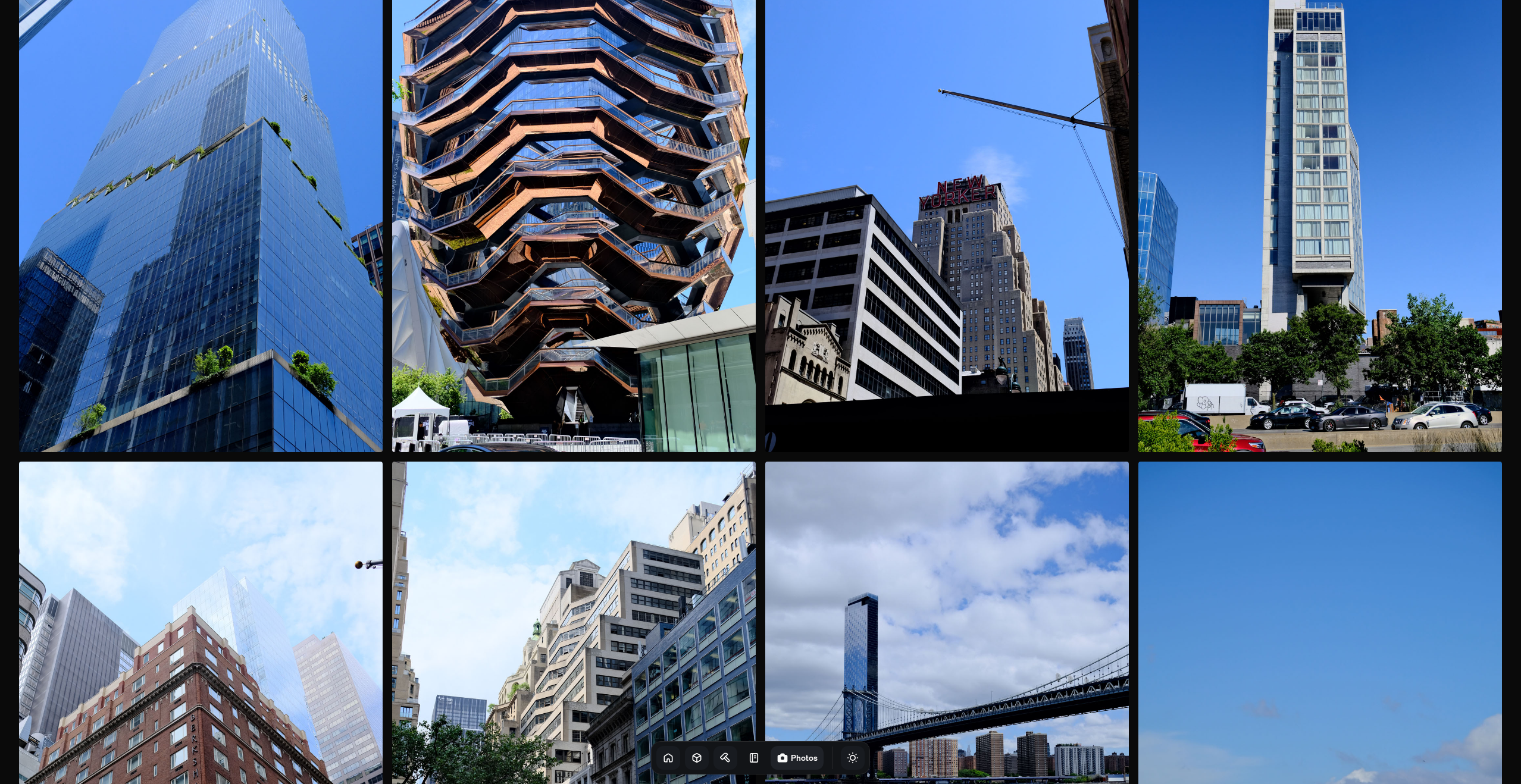
click at [661, 759] on link at bounding box center [668, 758] width 24 height 24
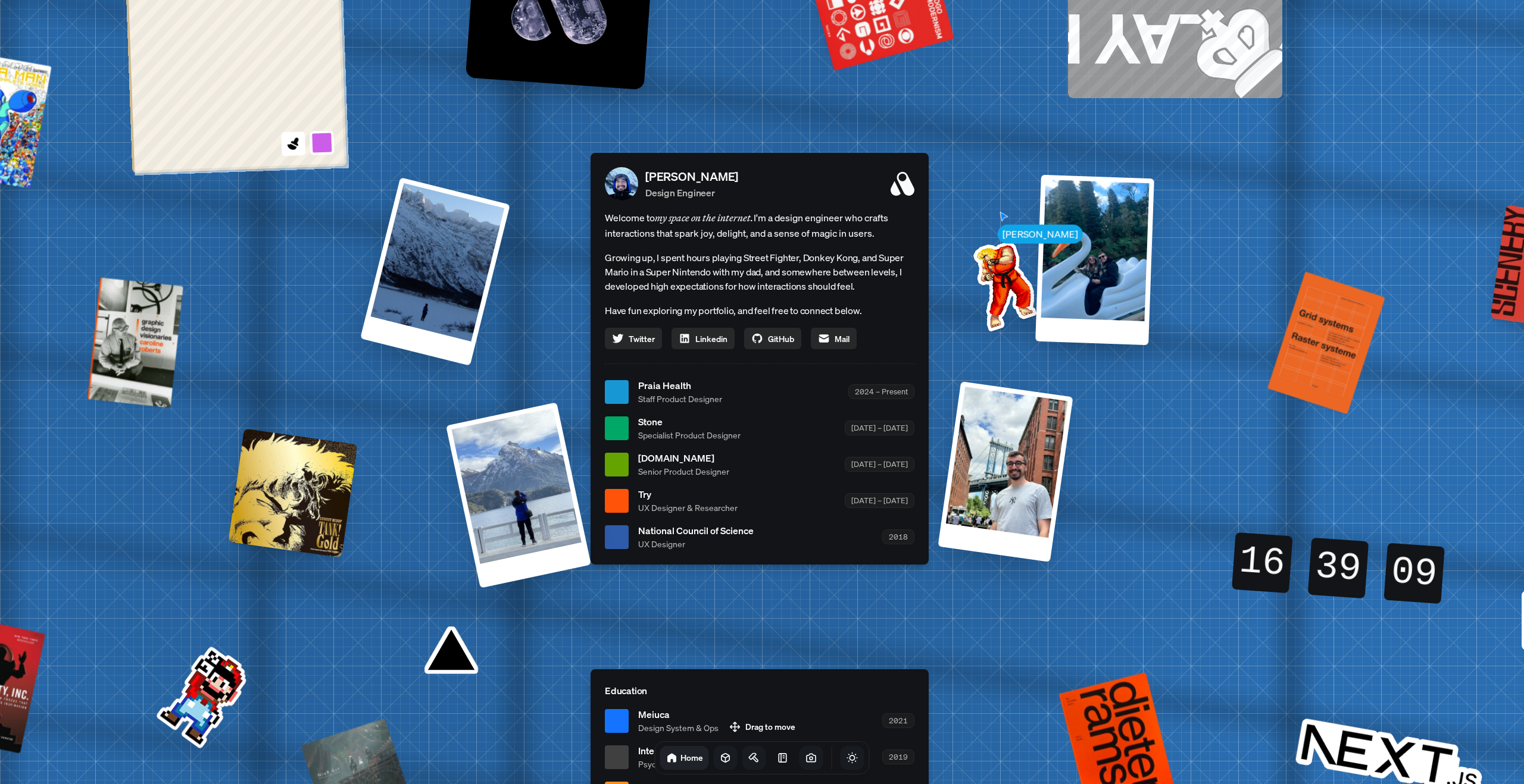
click at [847, 756] on icon "Toggle Theme" at bounding box center [852, 758] width 10 height 10
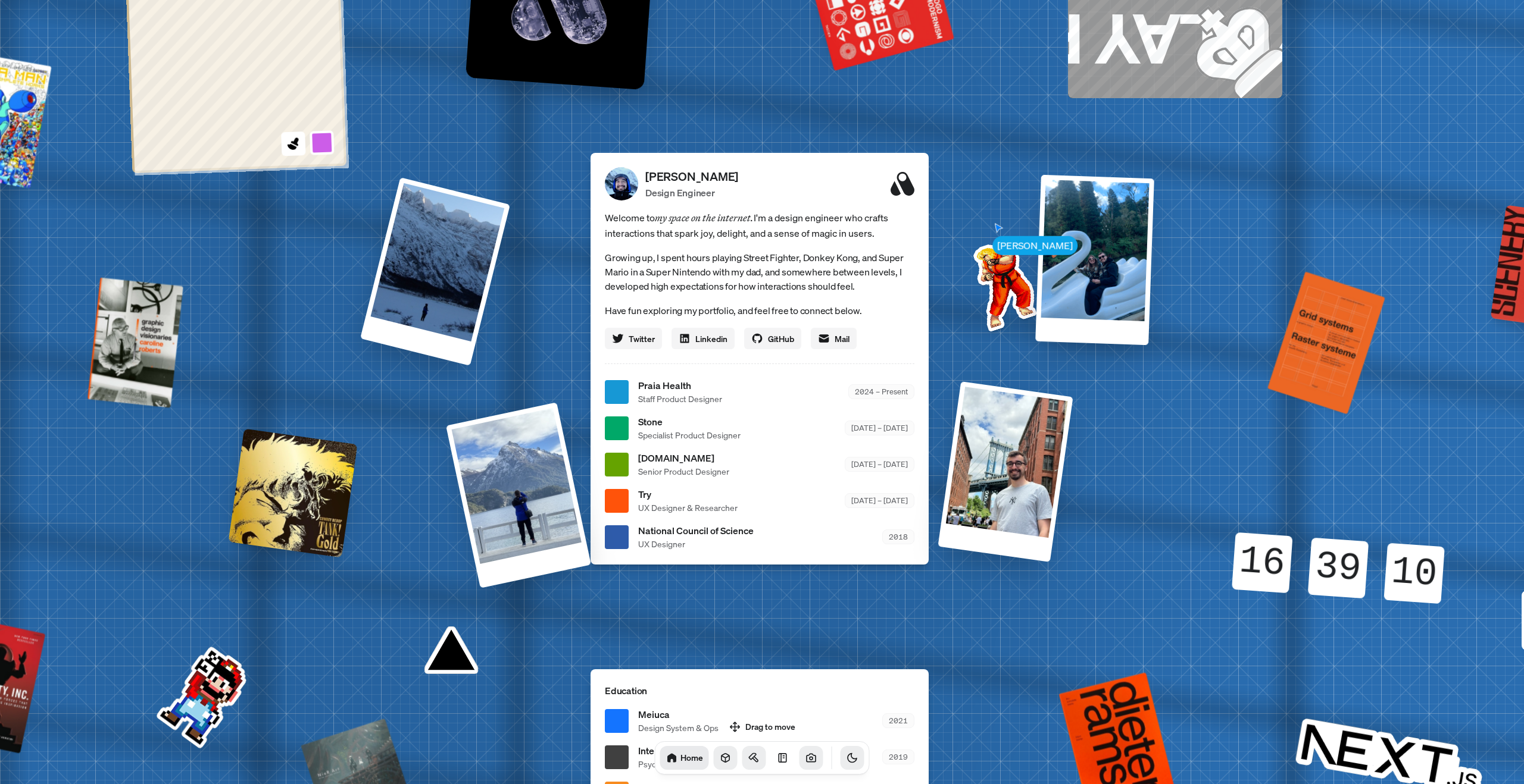
click at [846, 756] on icon "Toggle Theme" at bounding box center [852, 757] width 12 height 12
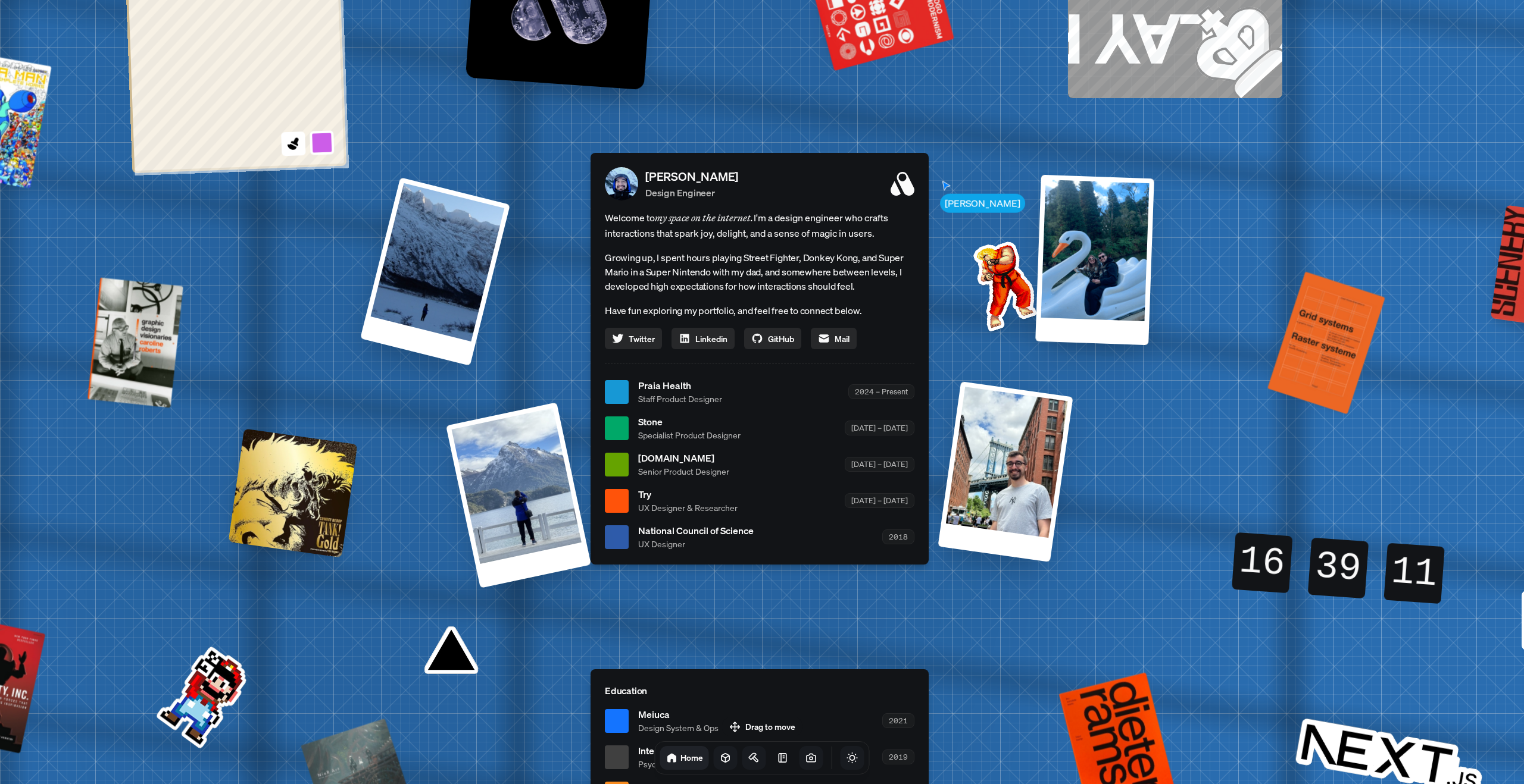
click at [0, 0] on icon "Toggle Audio" at bounding box center [0, 0] width 0 height 0
drag, startPoint x: 325, startPoint y: 149, endPoint x: 340, endPoint y: 205, distance: 58.0
click at [340, 206] on div "[PERSON_NAME] [PERSON_NAME] Design Engineer Welcome to my space on the internet…" at bounding box center [762, 392] width 1780 height 1559
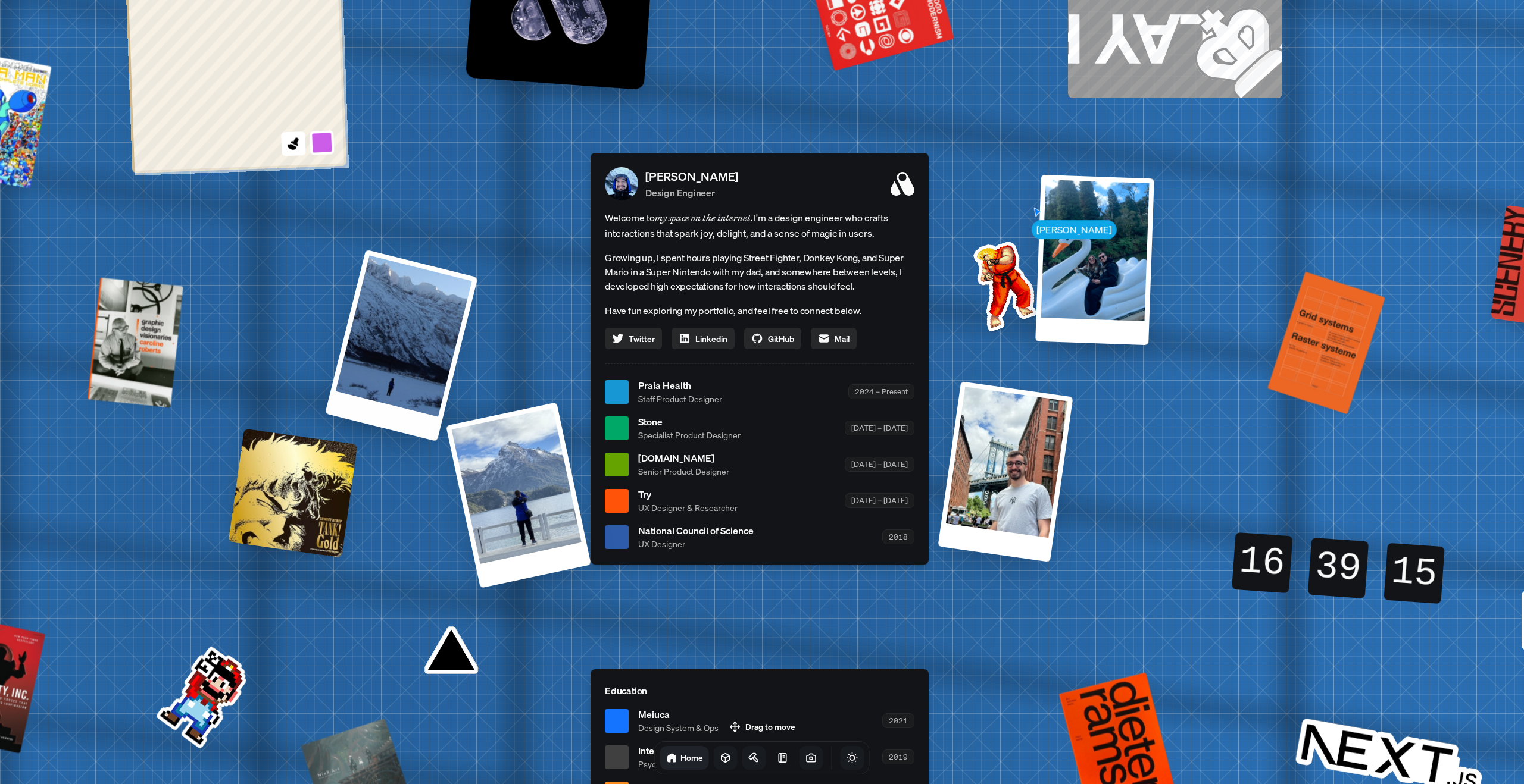
drag, startPoint x: 431, startPoint y: 239, endPoint x: 411, endPoint y: 318, distance: 81.5
click at [416, 318] on div at bounding box center [401, 346] width 153 height 192
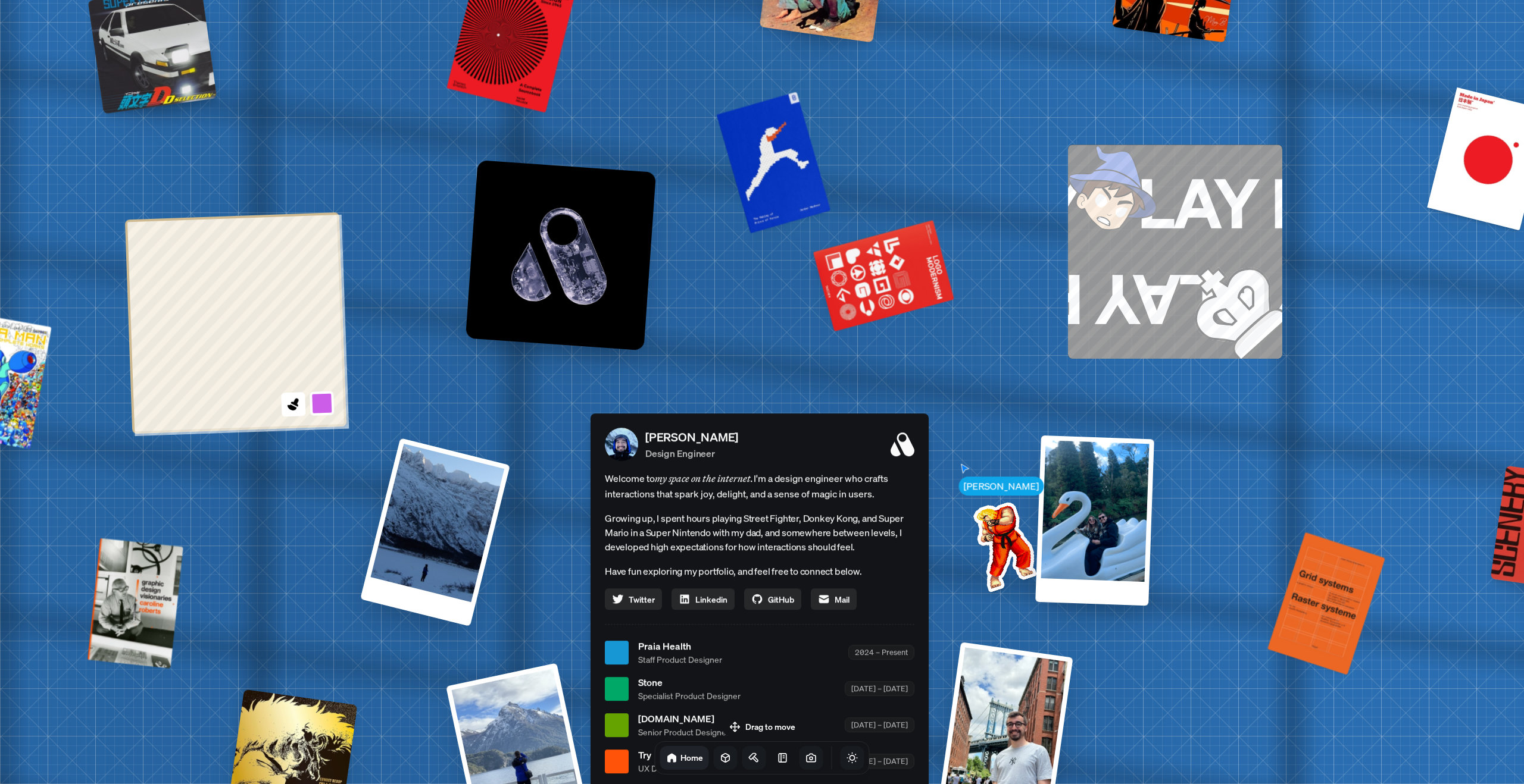
click at [1046, 213] on div "[PERSON_NAME] [PERSON_NAME] Design Engineer Welcome to my space on the internet…" at bounding box center [762, 652] width 1780 height 1559
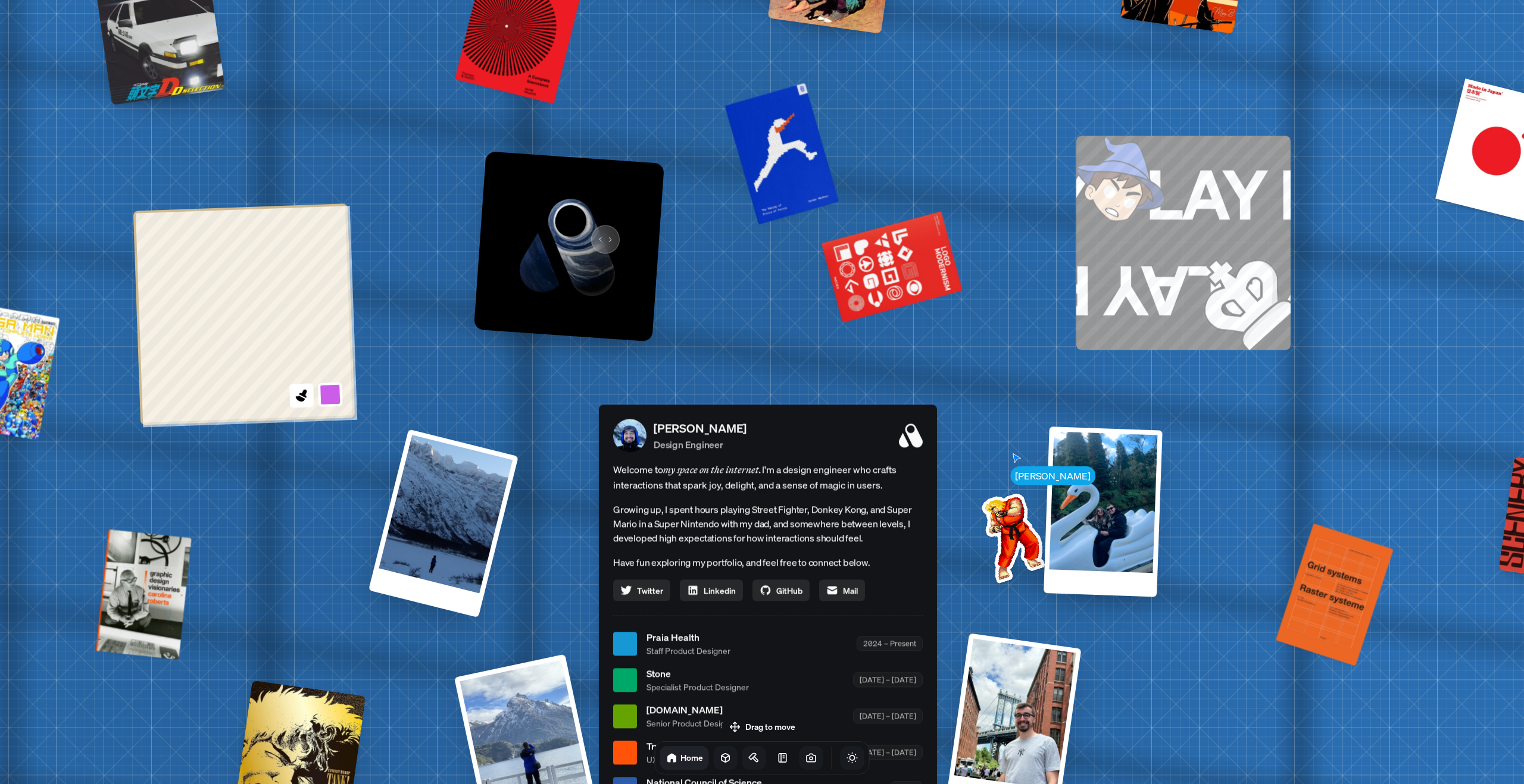
drag, startPoint x: 581, startPoint y: 238, endPoint x: 606, endPoint y: 234, distance: 25.3
click at [606, 233] on img at bounding box center [569, 246] width 191 height 191
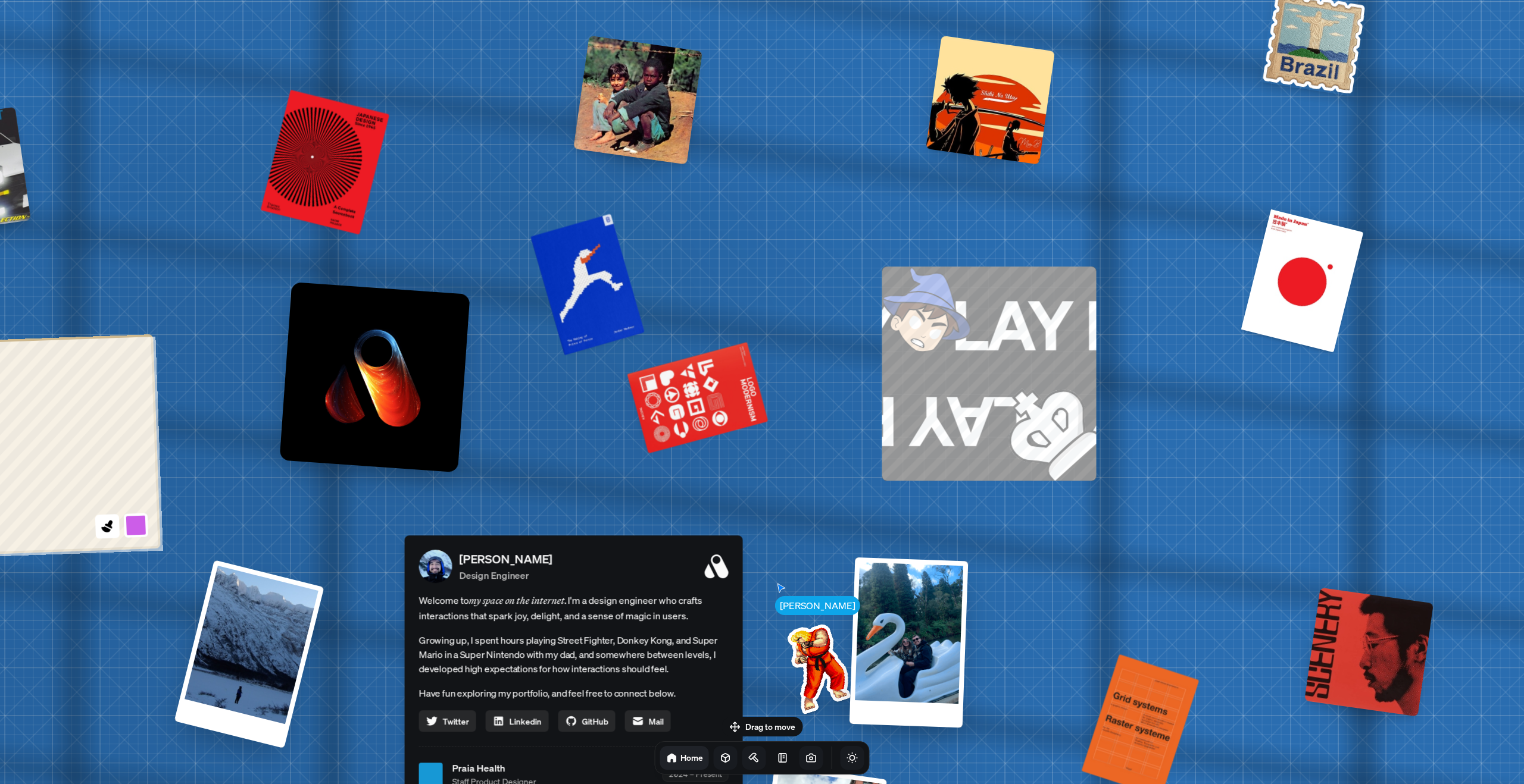
drag, startPoint x: 1407, startPoint y: 169, endPoint x: 1198, endPoint y: 154, distance: 209.5
click at [1198, 154] on div "[PERSON_NAME] [PERSON_NAME] Design Engineer Welcome to my space on the internet…" at bounding box center [576, 775] width 1780 height 1559
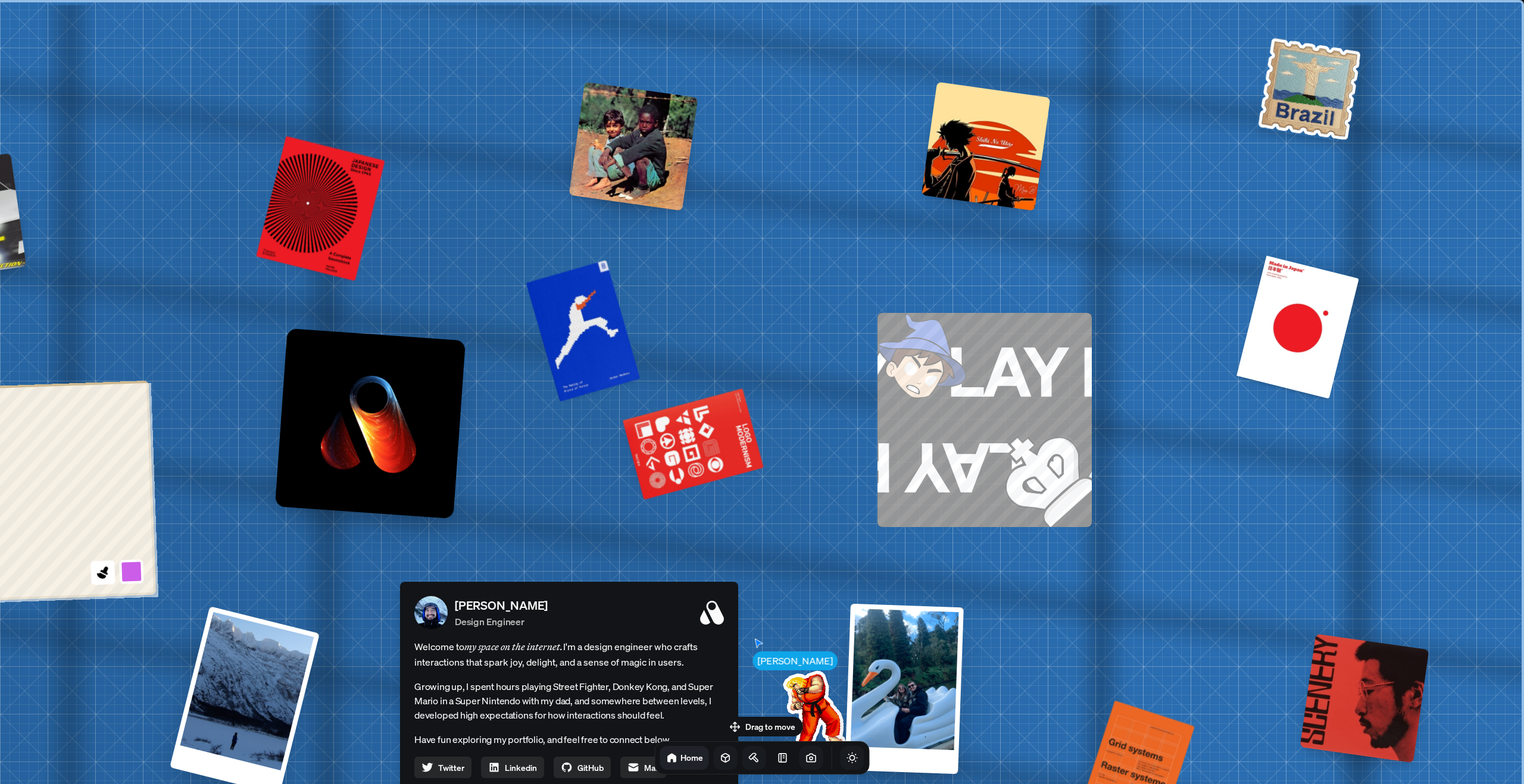
drag, startPoint x: 1008, startPoint y: 269, endPoint x: 984, endPoint y: 118, distance: 152.9
drag, startPoint x: 1311, startPoint y: 88, endPoint x: 1272, endPoint y: 159, distance: 81.0
drag, startPoint x: 1300, startPoint y: 307, endPoint x: 1282, endPoint y: 334, distance: 32.4
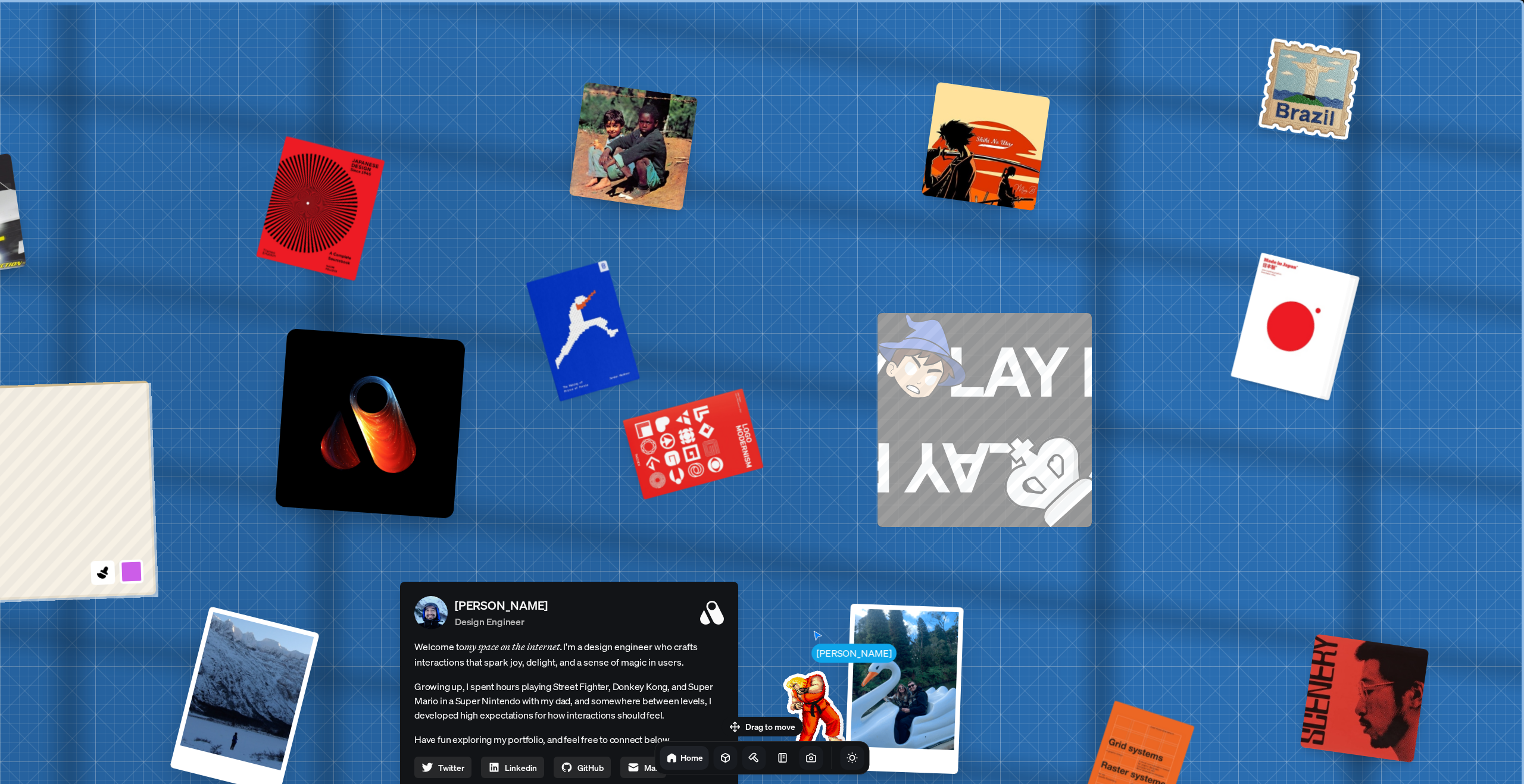
click at [1280, 335] on div at bounding box center [1295, 326] width 120 height 146
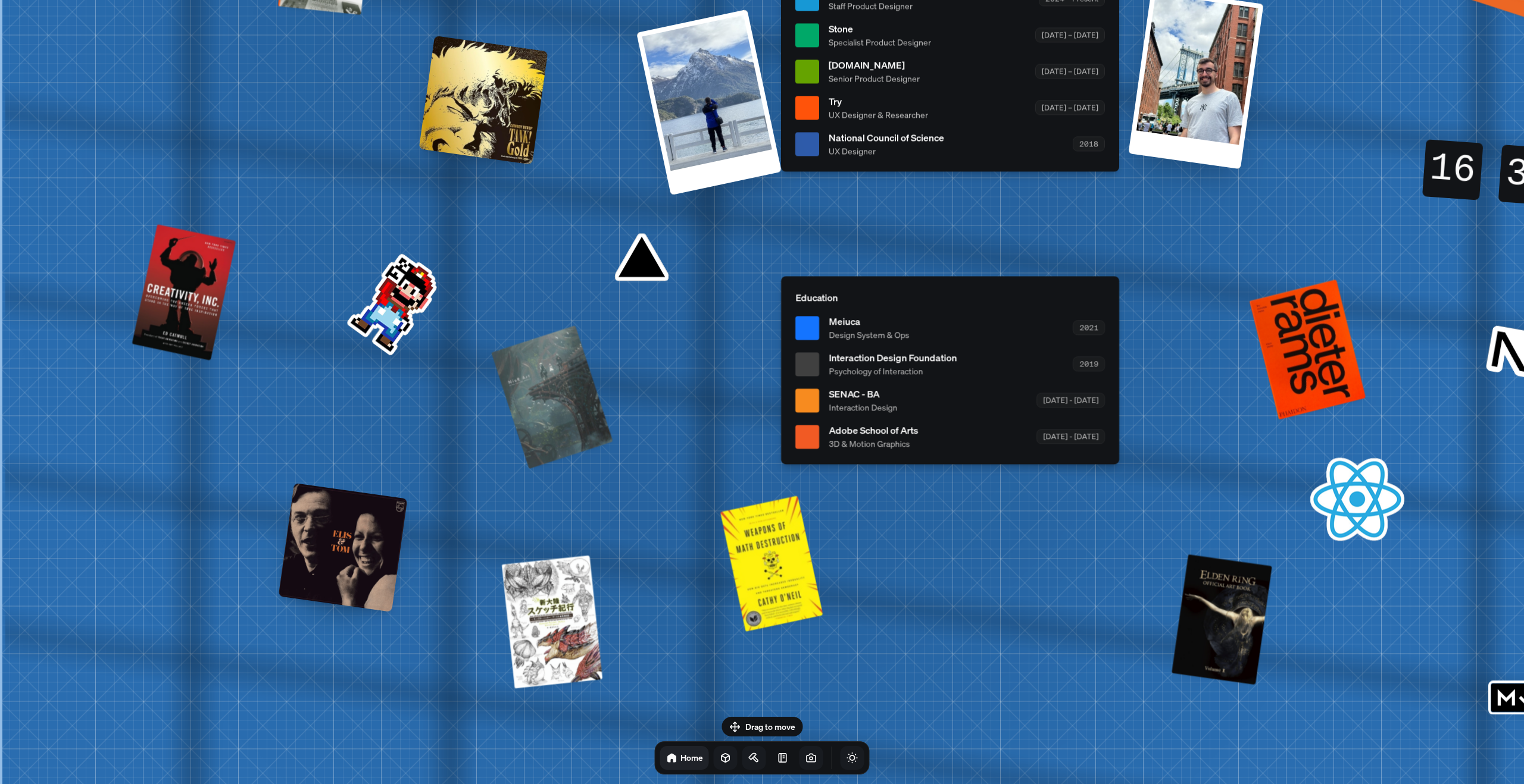
drag, startPoint x: 176, startPoint y: 377, endPoint x: 874, endPoint y: 411, distance: 698.8
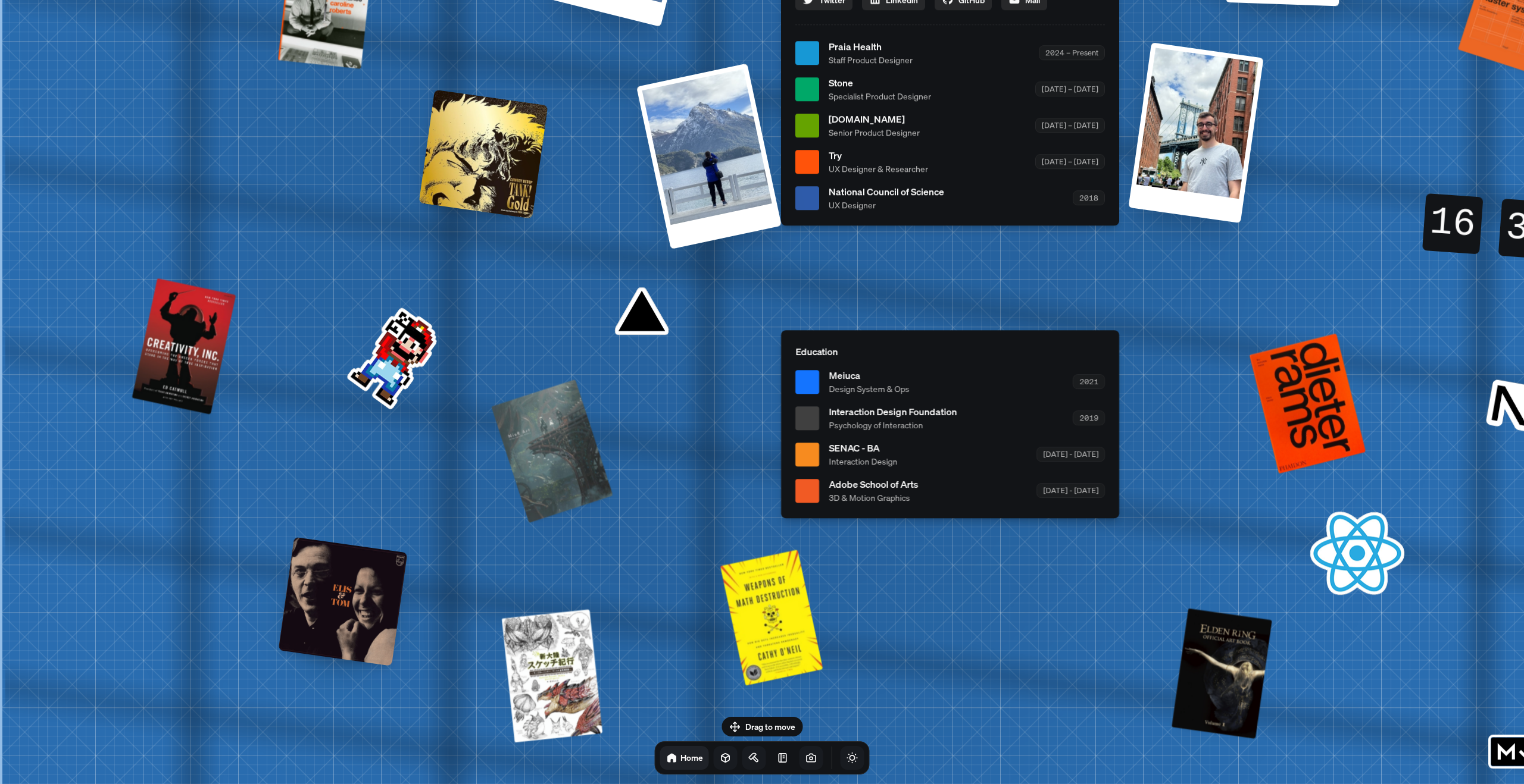
drag, startPoint x: 233, startPoint y: 332, endPoint x: 239, endPoint y: 448, distance: 116.2
click at [239, 448] on div "[PERSON_NAME] [PERSON_NAME] Design Engineer Welcome to my space on the internet…" at bounding box center [952, 53] width 1780 height 1559
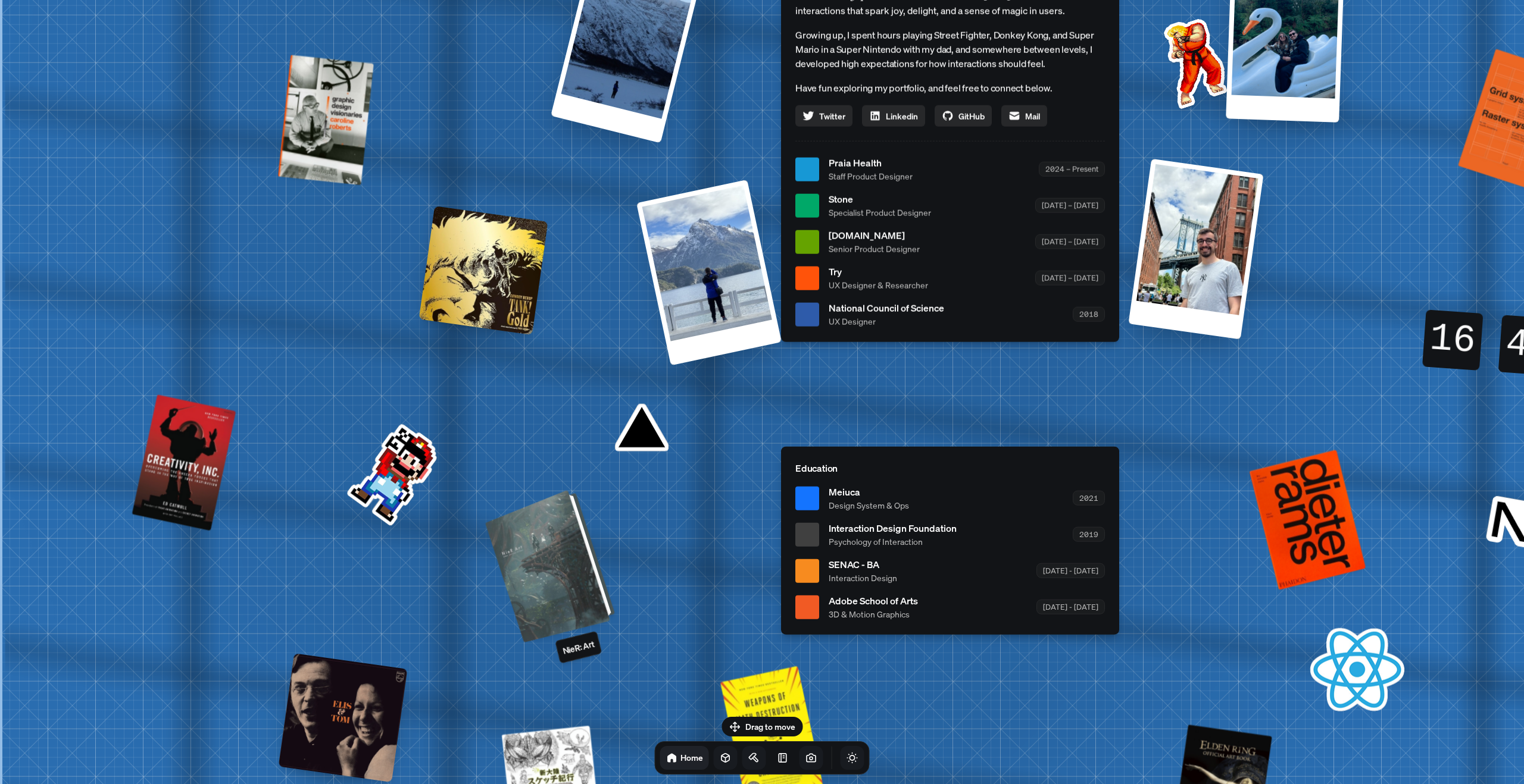
click at [579, 583] on div at bounding box center [552, 564] width 121 height 147
click at [579, 583] on div at bounding box center [552, 564] width 121 height 147
drag, startPoint x: 1072, startPoint y: 223, endPoint x: 1040, endPoint y: 178, distance: 55.2
click at [1055, 198] on ul "Praia Health Staff Product Designer 2024 – Present Stone Specialist Product Des…" at bounding box center [950, 241] width 310 height 172
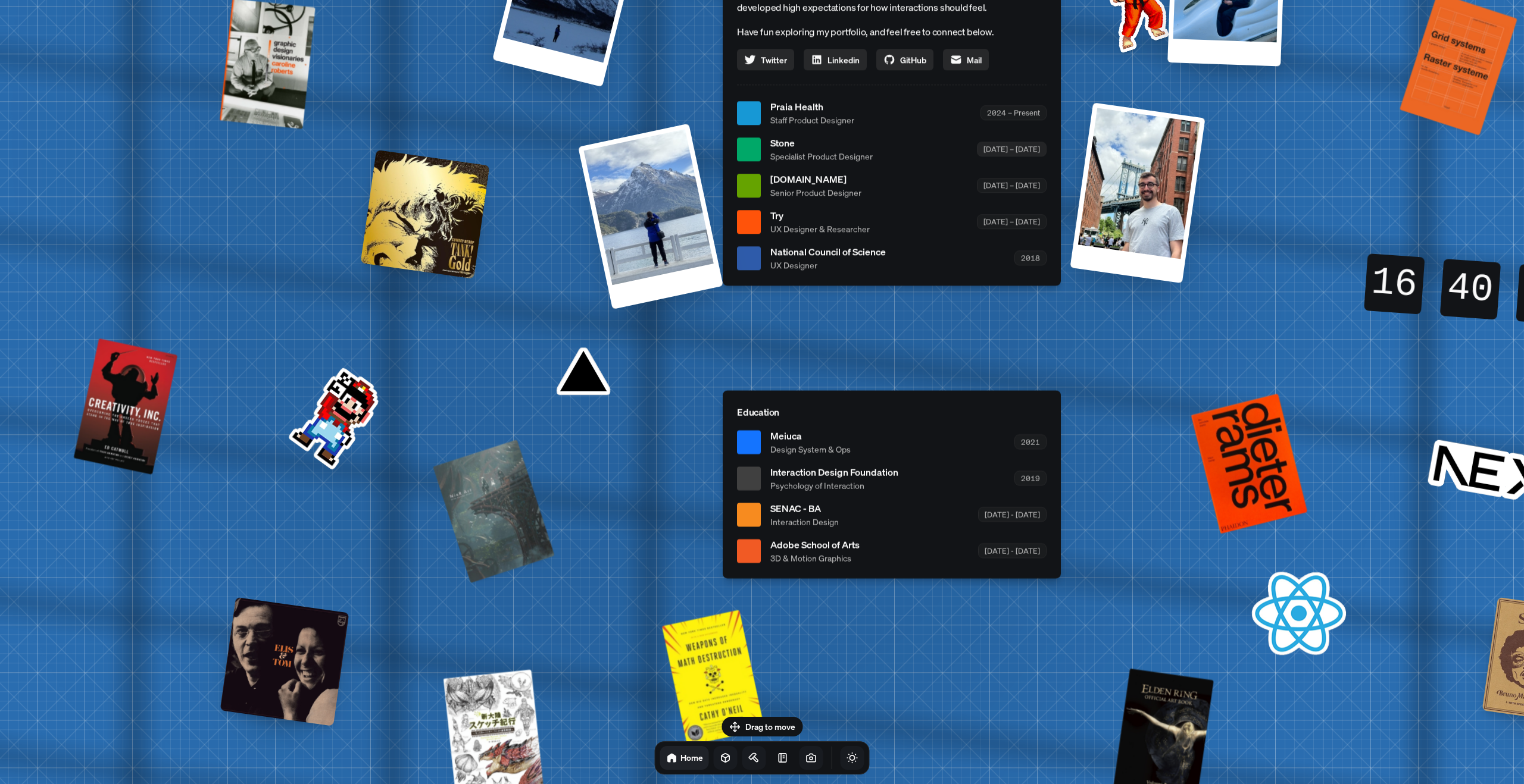
drag, startPoint x: 1023, startPoint y: 169, endPoint x: 762, endPoint y: 32, distance: 294.8
click at [977, 142] on div "[DATE] – [DATE]" at bounding box center [1011, 149] width 70 height 15
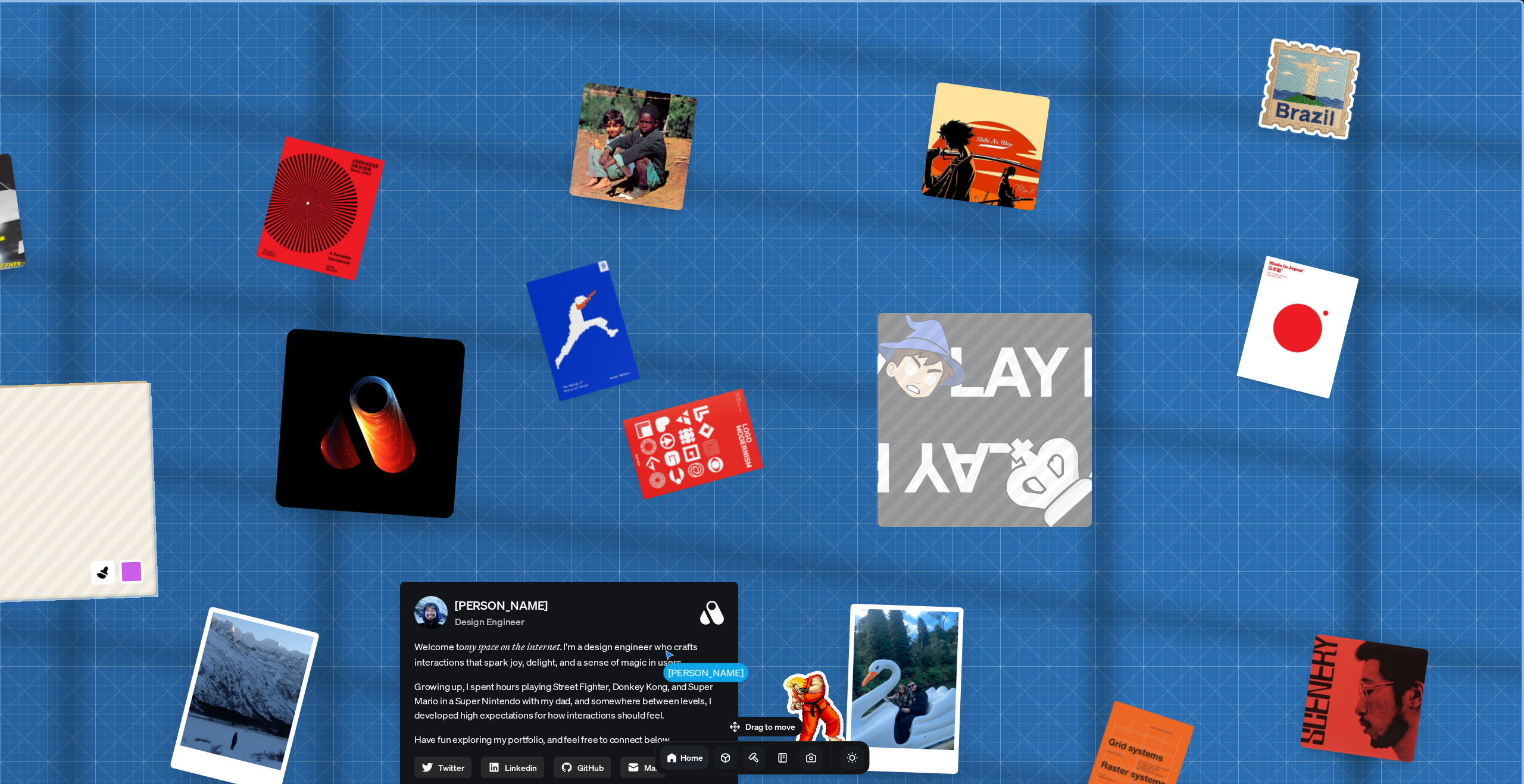
drag, startPoint x: 363, startPoint y: 96, endPoint x: 377, endPoint y: 89, distance: 15.7
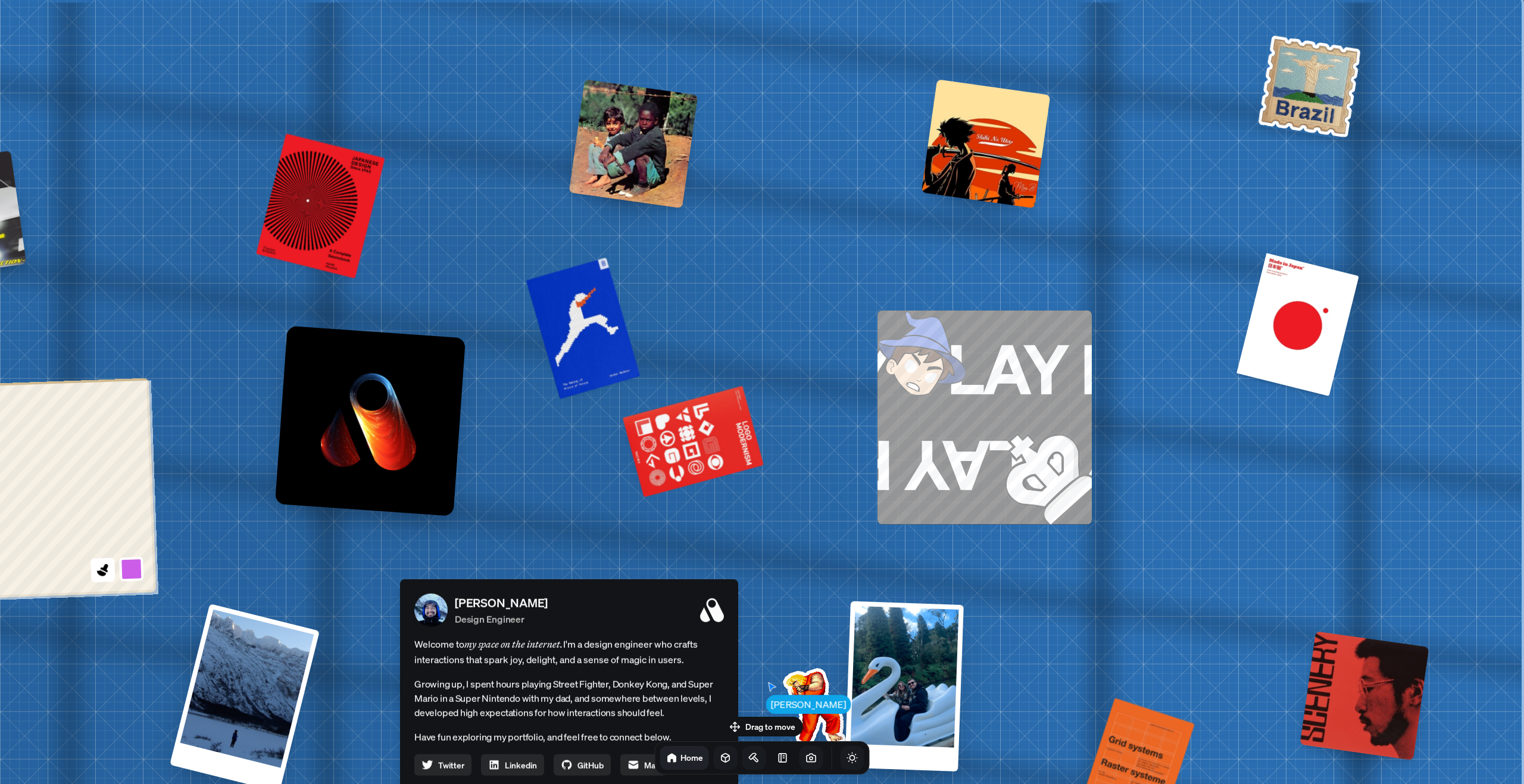
click at [1348, 103] on img at bounding box center [1309, 86] width 109 height 108
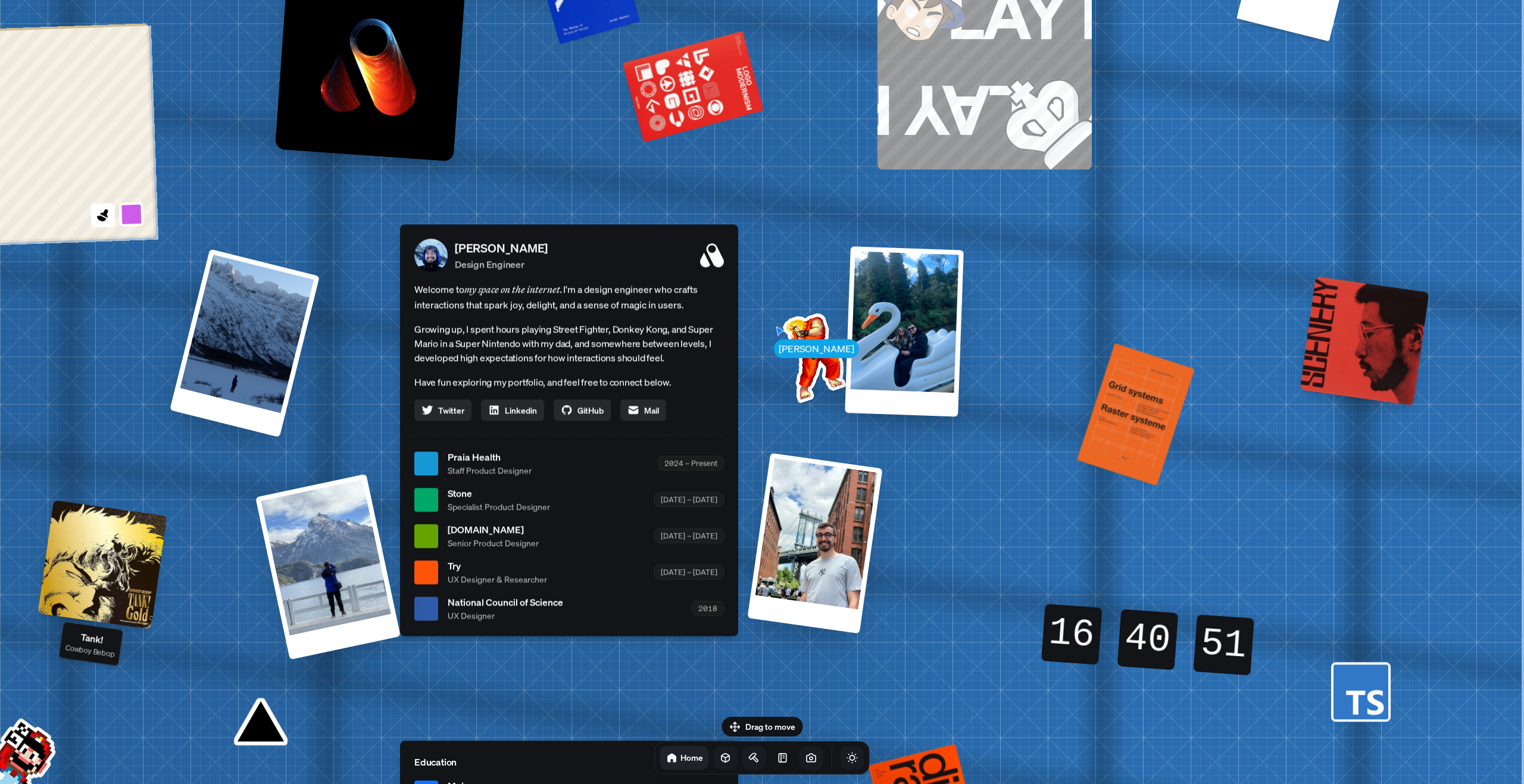
click at [100, 565] on div at bounding box center [103, 564] width 129 height 129
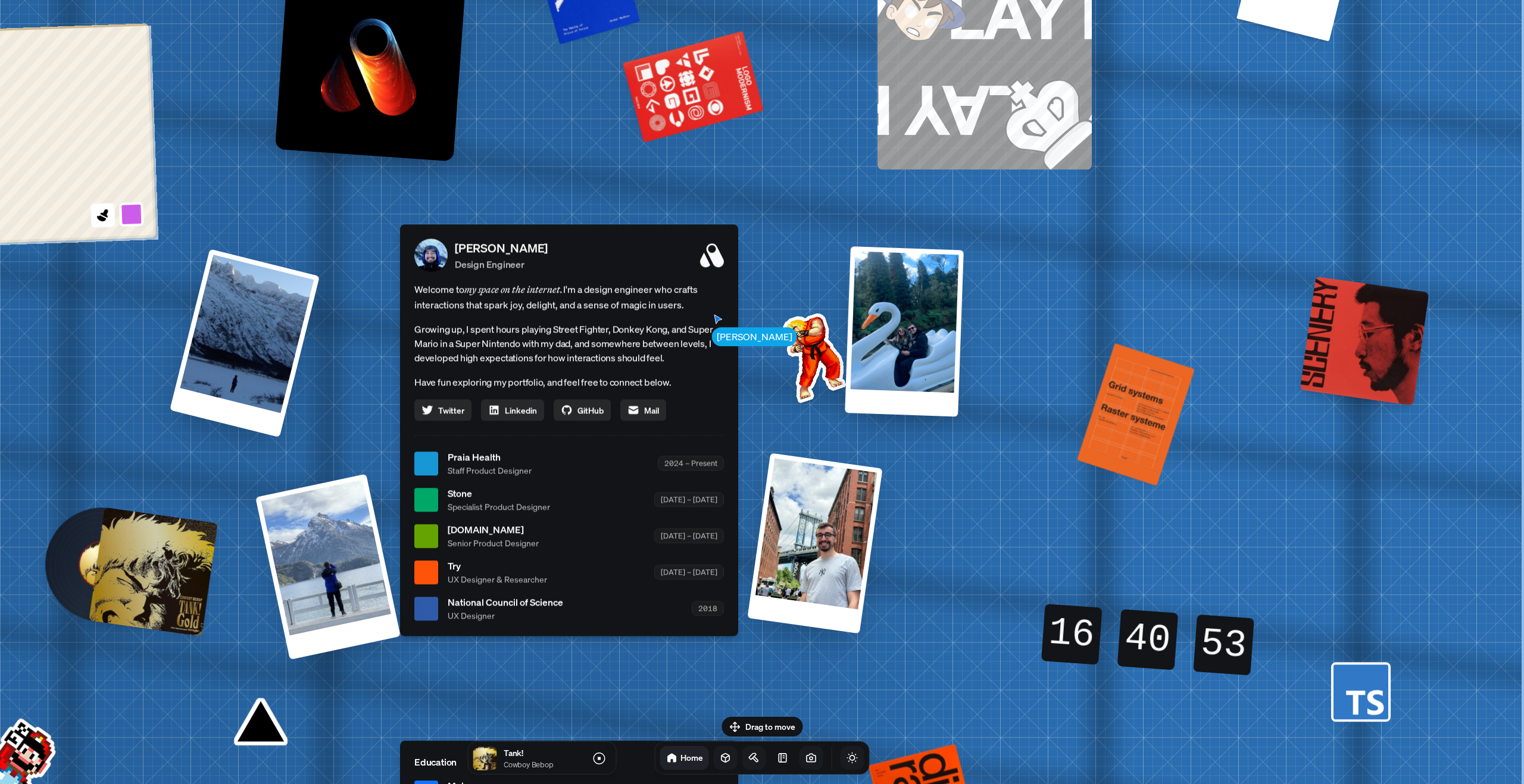
drag, startPoint x: 264, startPoint y: 718, endPoint x: 266, endPoint y: 704, distance: 14.1
click at [264, 717] on div "[PERSON_NAME] [PERSON_NAME] Design Engineer Welcome to my space on the internet…" at bounding box center [571, 463] width 1780 height 1559
click at [314, 557] on div at bounding box center [328, 567] width 148 height 190
click at [1417, 343] on div at bounding box center [1364, 341] width 129 height 129
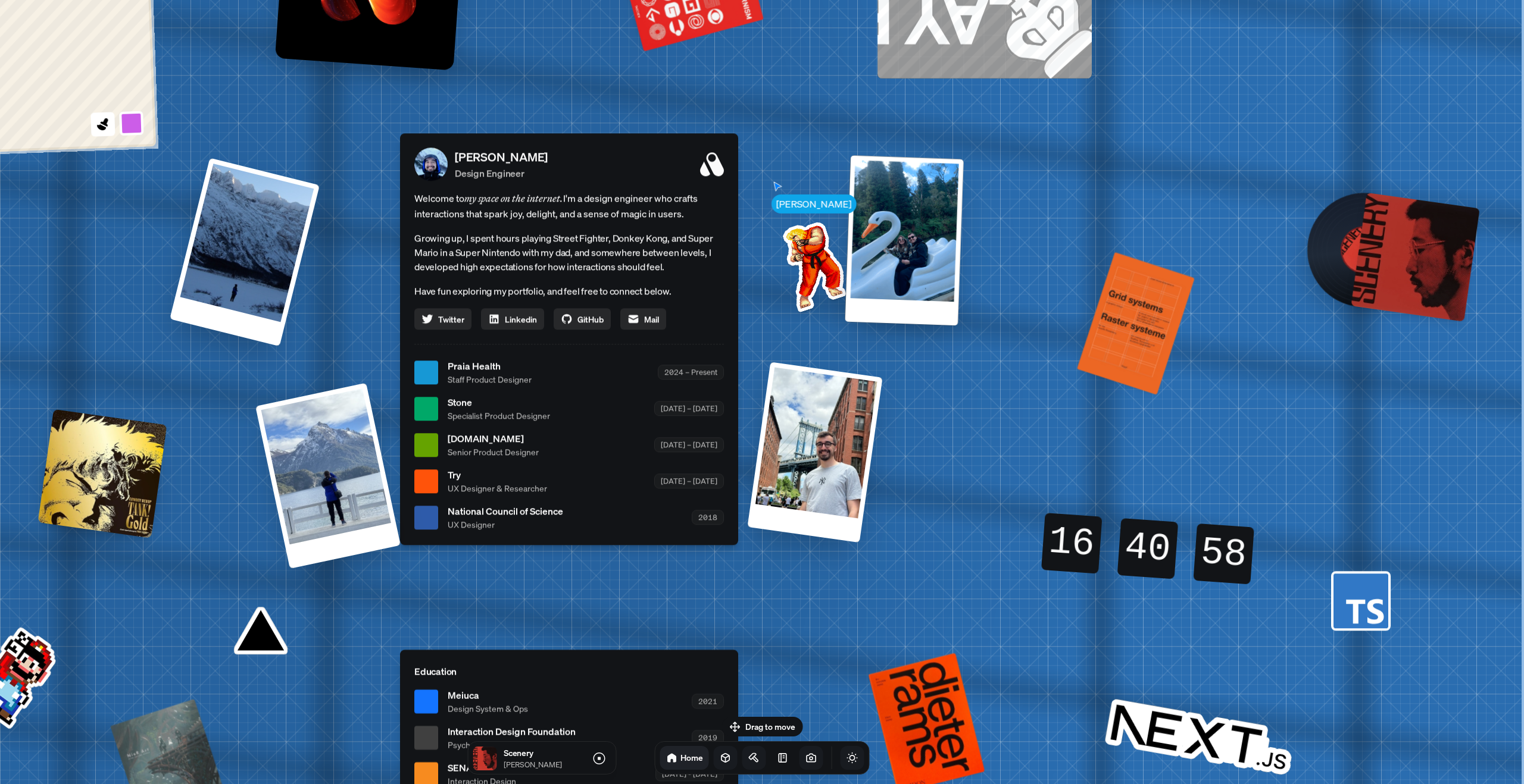
drag, startPoint x: 819, startPoint y: 223, endPoint x: 810, endPoint y: 265, distance: 43.0
click at [810, 265] on img at bounding box center [811, 263] width 120 height 120
click at [802, 241] on img at bounding box center [811, 263] width 120 height 120
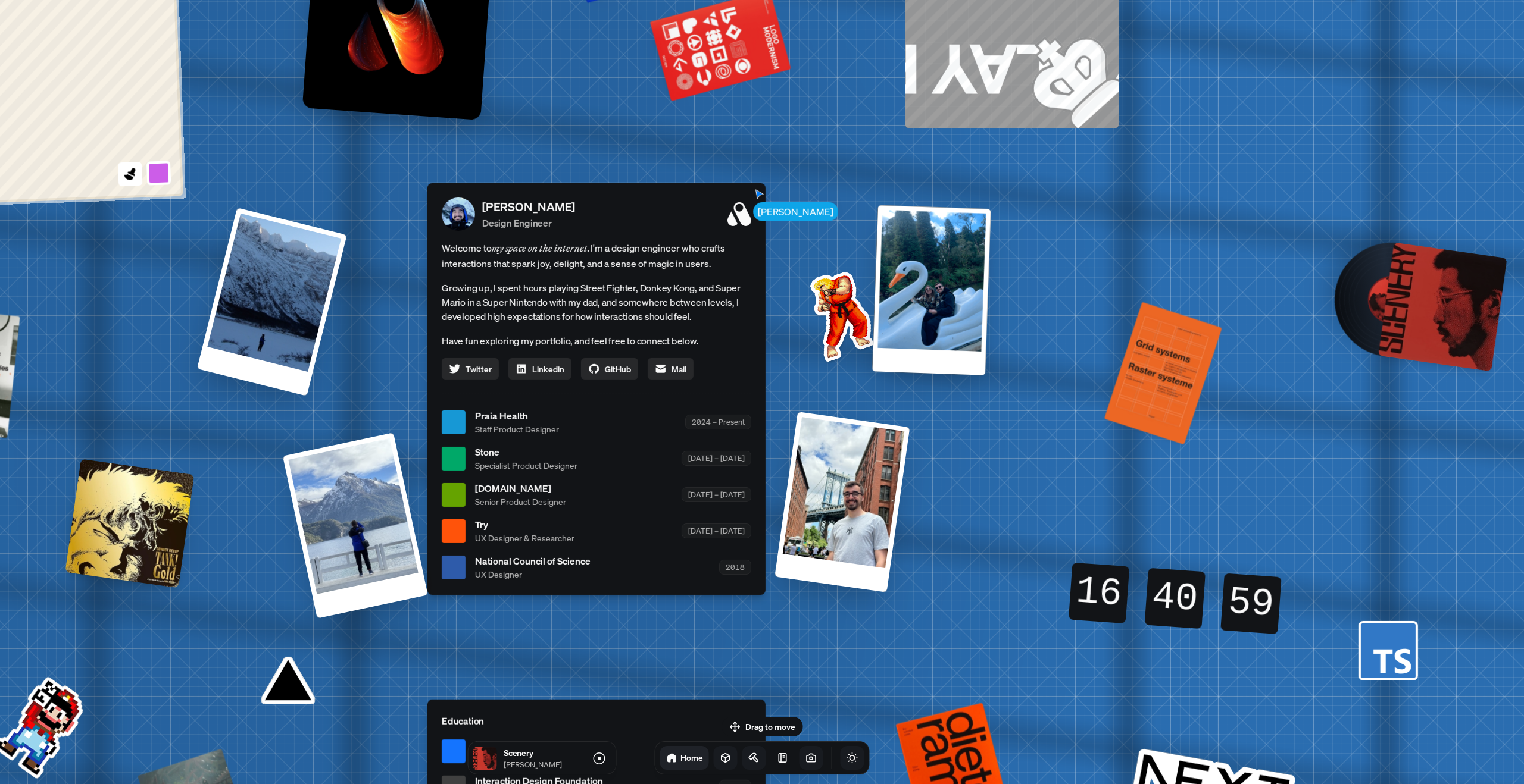
drag, startPoint x: 829, startPoint y: 279, endPoint x: 864, endPoint y: 325, distance: 57.8
click at [858, 322] on img at bounding box center [838, 314] width 120 height 120
